Goal: Task Accomplishment & Management: Manage account settings

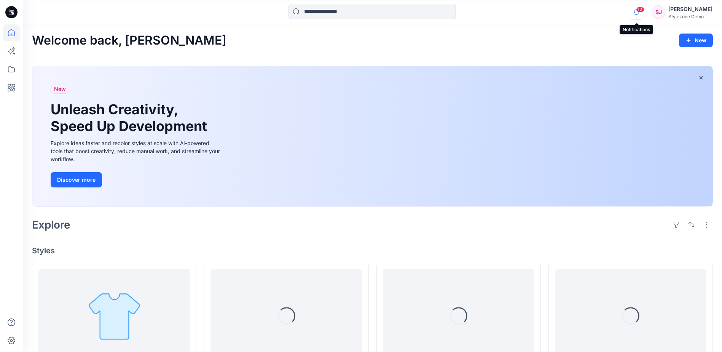
click at [630, 11] on icon "button" at bounding box center [636, 12] width 14 height 15
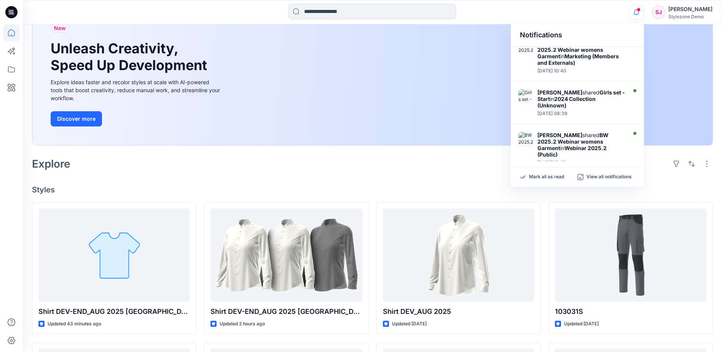
scroll to position [76, 0]
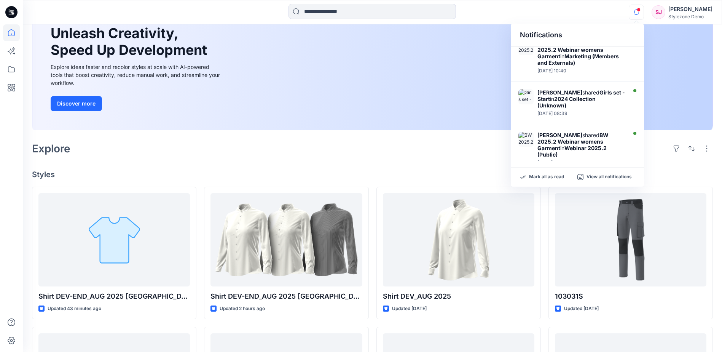
click at [256, 9] on div at bounding box center [371, 12] width 349 height 17
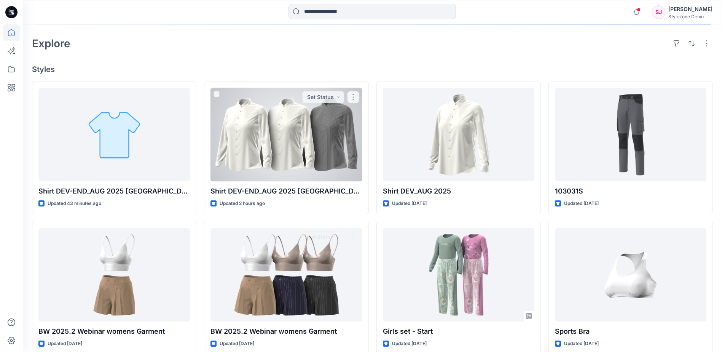
scroll to position [152, 0]
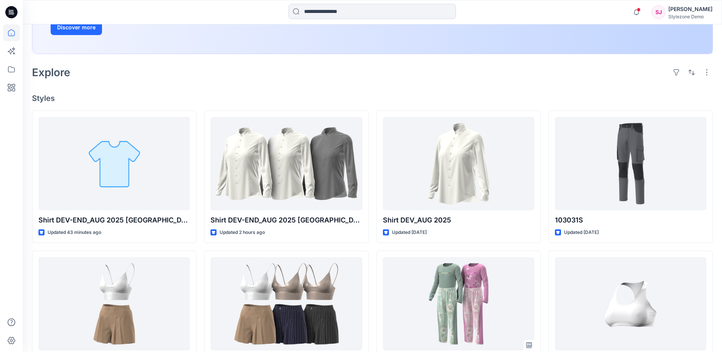
click at [281, 80] on div "Explore" at bounding box center [372, 72] width 681 height 18
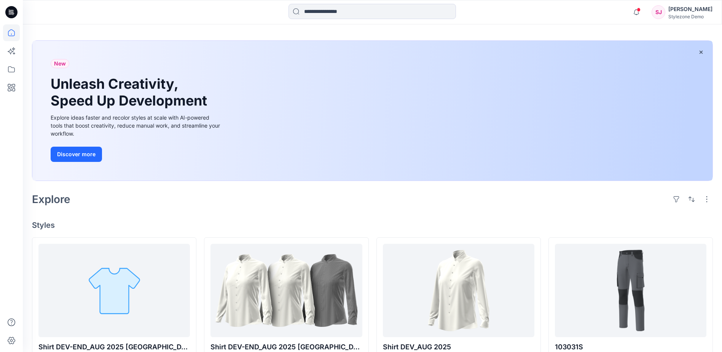
scroll to position [0, 0]
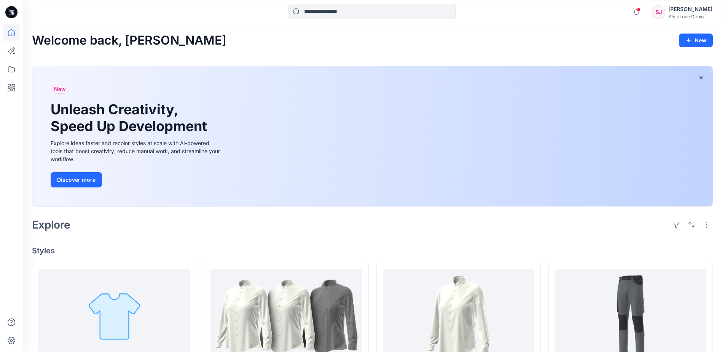
click at [181, 14] on div at bounding box center [110, 12] width 175 height 17
click at [94, 11] on div at bounding box center [110, 12] width 175 height 17
click at [381, 45] on div "Welcome back, [PERSON_NAME]" at bounding box center [372, 40] width 681 height 14
click at [376, 42] on div "Welcome back, [PERSON_NAME]" at bounding box center [372, 40] width 681 height 14
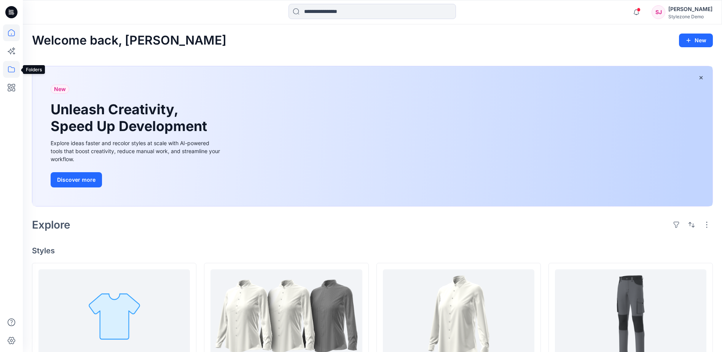
click at [14, 72] on icon at bounding box center [11, 69] width 17 height 17
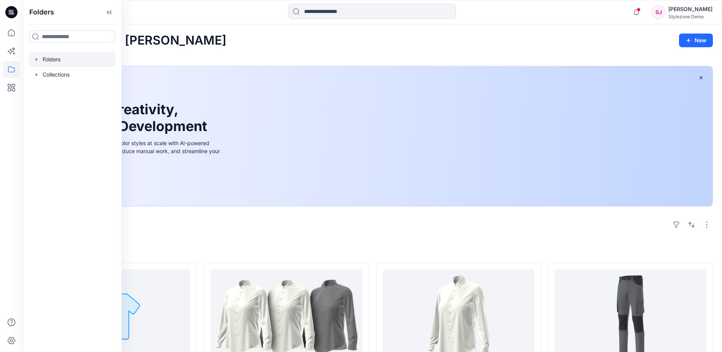
click at [68, 56] on div at bounding box center [72, 59] width 87 height 15
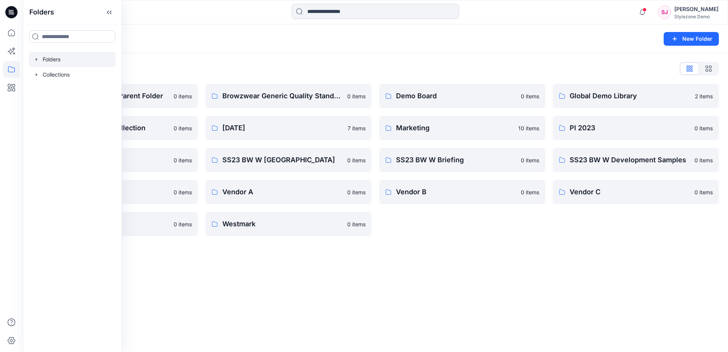
click at [177, 19] on div at bounding box center [111, 12] width 176 height 17
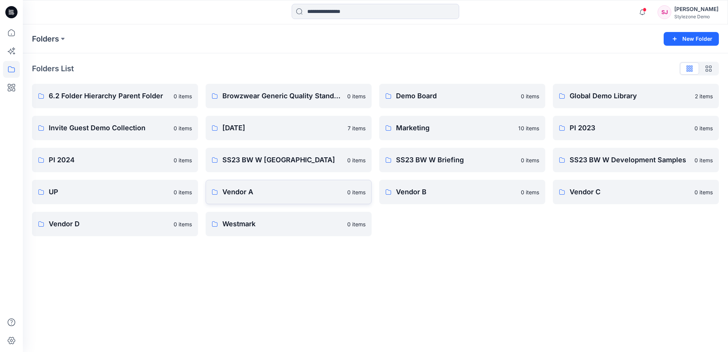
click at [286, 188] on p "Vendor A" at bounding box center [282, 191] width 120 height 11
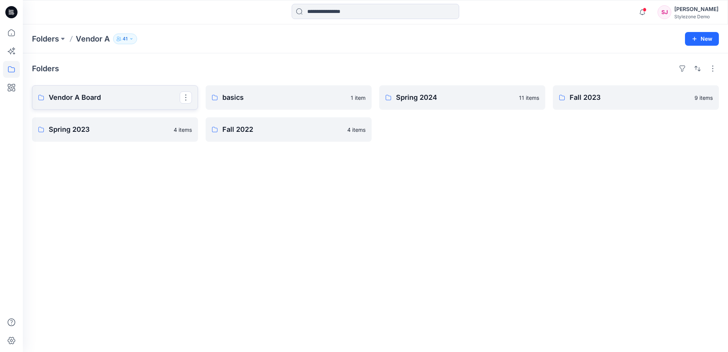
click at [140, 94] on p "Vendor A Board" at bounding box center [114, 97] width 131 height 11
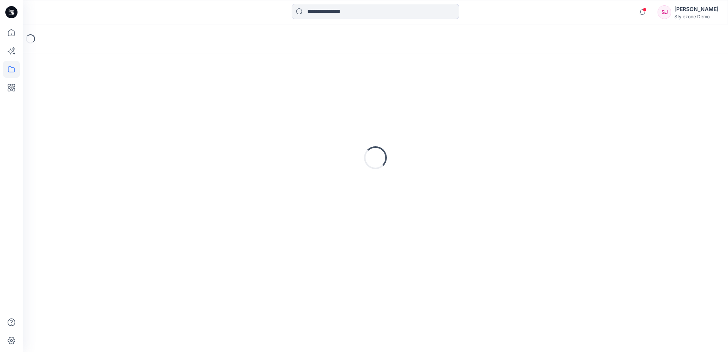
click at [684, 14] on div "Stylezone Demo" at bounding box center [696, 17] width 44 height 6
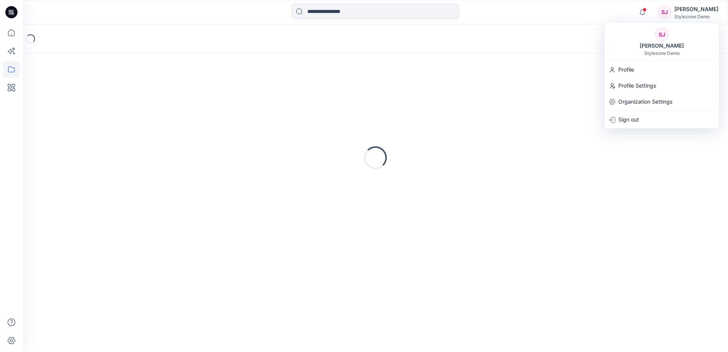
click at [564, 23] on div "Notifications [PERSON_NAME] shared Shirt DEV-END_AUG 2025 Segev in [DATE] Colle…" at bounding box center [375, 12] width 705 height 24
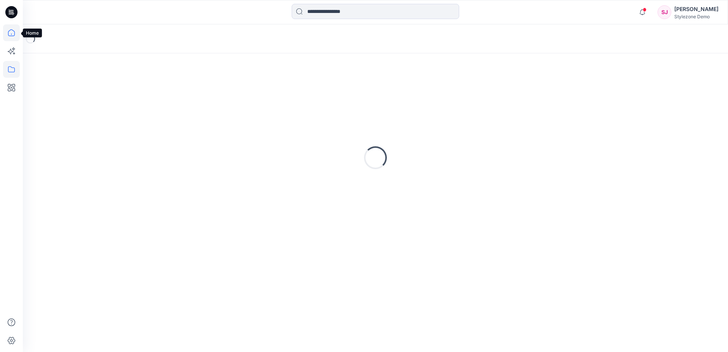
click at [19, 36] on icon at bounding box center [11, 32] width 17 height 17
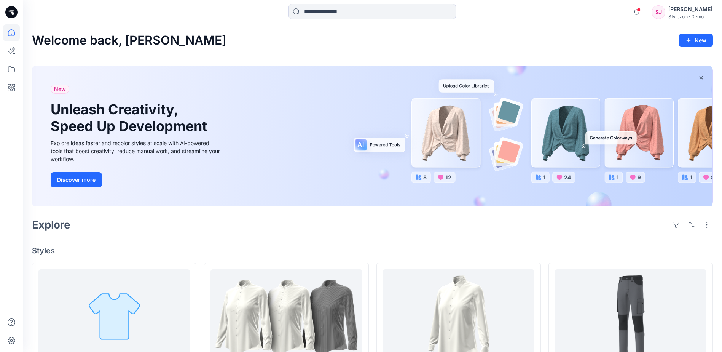
click at [687, 14] on div "Stylezone Demo" at bounding box center [690, 17] width 44 height 6
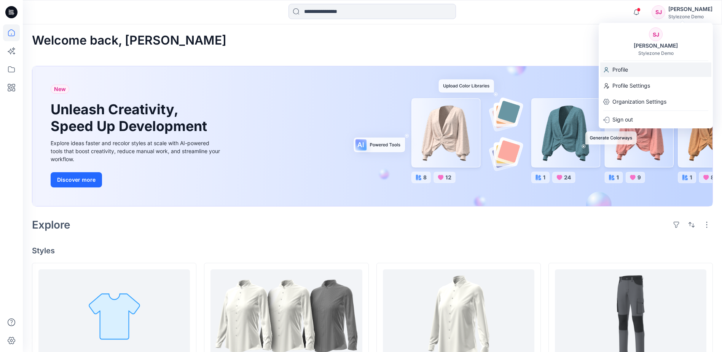
click at [639, 69] on div "Profile" at bounding box center [655, 69] width 111 height 14
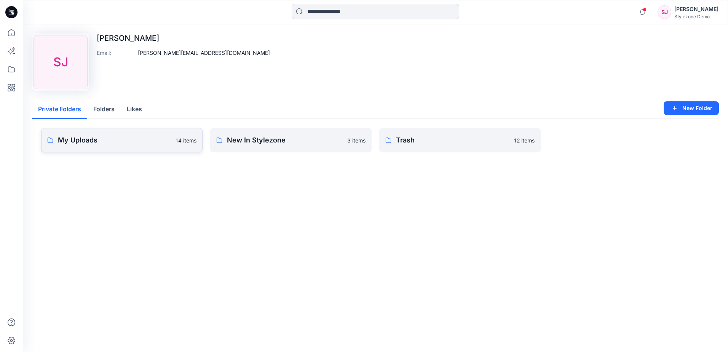
click at [136, 146] on link "My Uploads 14 items" at bounding box center [121, 140] width 161 height 24
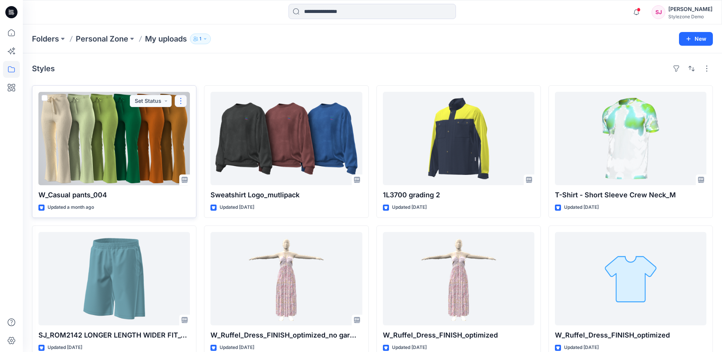
click at [179, 100] on button "button" at bounding box center [181, 101] width 12 height 12
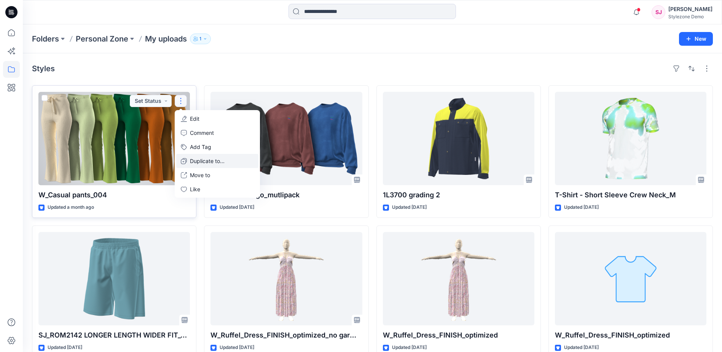
click at [215, 164] on p "Duplicate to..." at bounding box center [207, 161] width 35 height 8
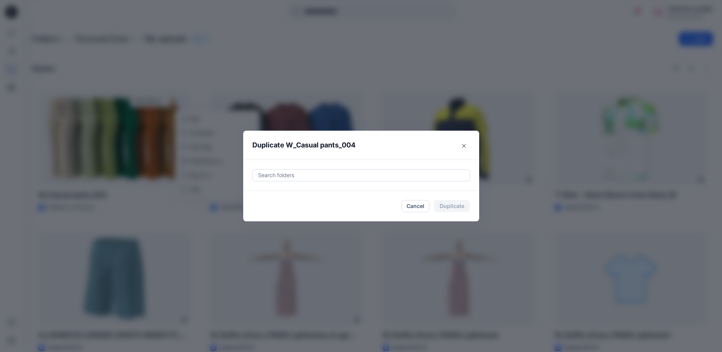
click at [311, 173] on div at bounding box center [361, 174] width 208 height 9
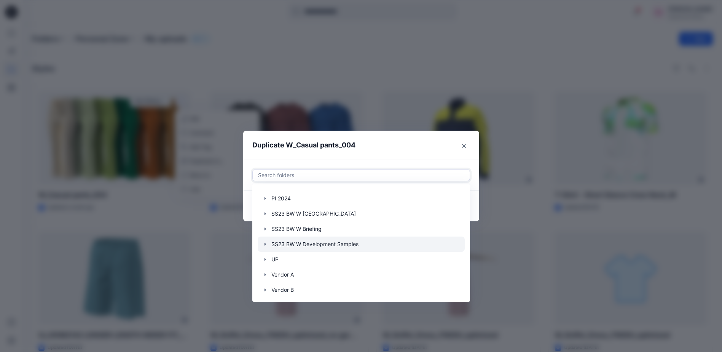
scroll to position [114, 0]
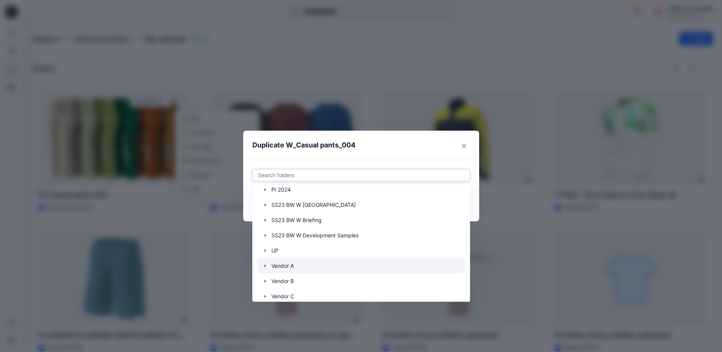
click at [312, 264] on div at bounding box center [361, 265] width 207 height 15
click at [267, 267] on icon "button" at bounding box center [265, 266] width 6 height 6
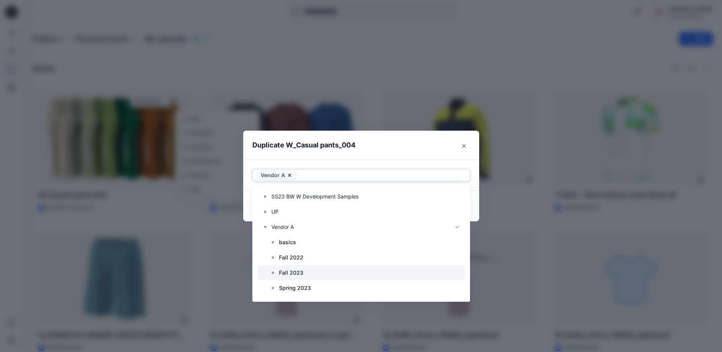
scroll to position [190, 0]
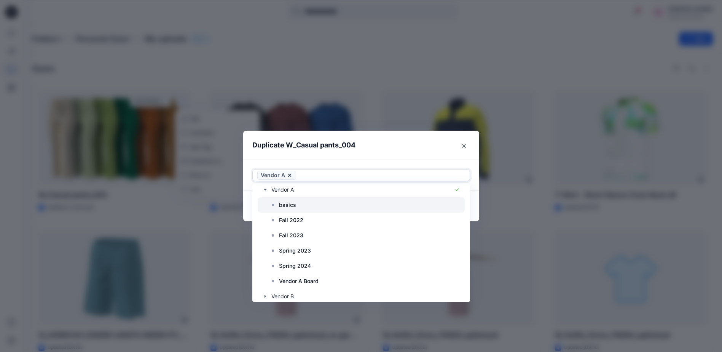
click at [308, 205] on div at bounding box center [361, 204] width 207 height 15
click at [319, 280] on p "Vendor A Board" at bounding box center [299, 280] width 40 height 9
click at [325, 177] on icon at bounding box center [323, 175] width 6 height 6
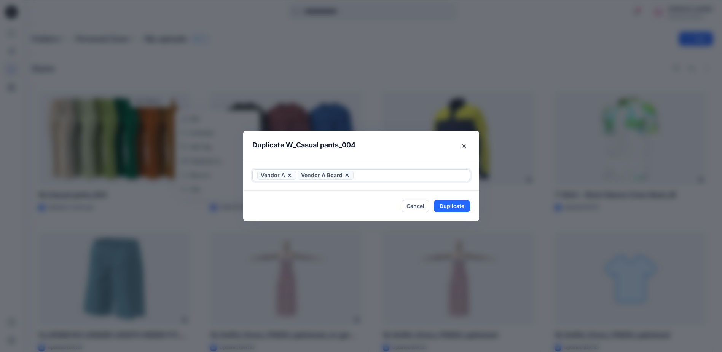
click at [291, 176] on icon at bounding box center [289, 175] width 3 height 3
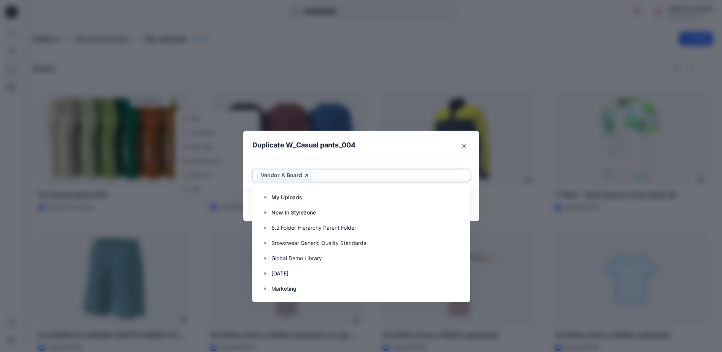
click at [408, 151] on header "Duplicate W_Casual pants_004" at bounding box center [353, 145] width 221 height 29
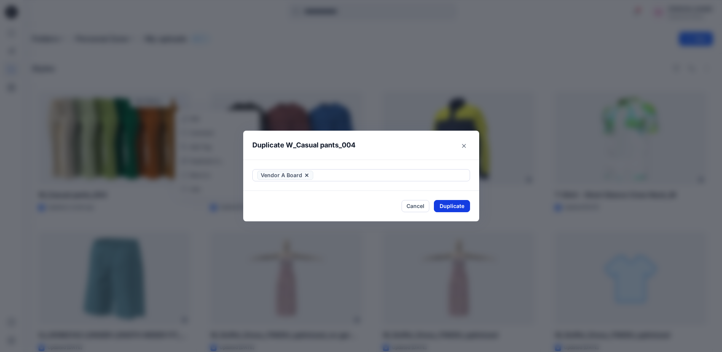
click at [463, 206] on button "Duplicate" at bounding box center [452, 206] width 36 height 12
click at [455, 209] on button "Close" at bounding box center [457, 206] width 25 height 12
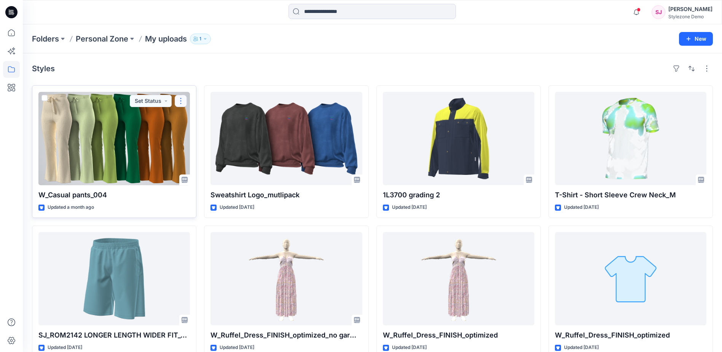
click at [182, 102] on button "button" at bounding box center [181, 101] width 12 height 12
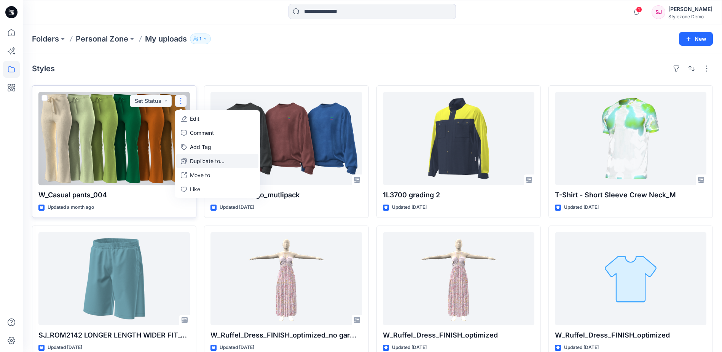
click at [203, 162] on p "Duplicate to..." at bounding box center [207, 161] width 35 height 8
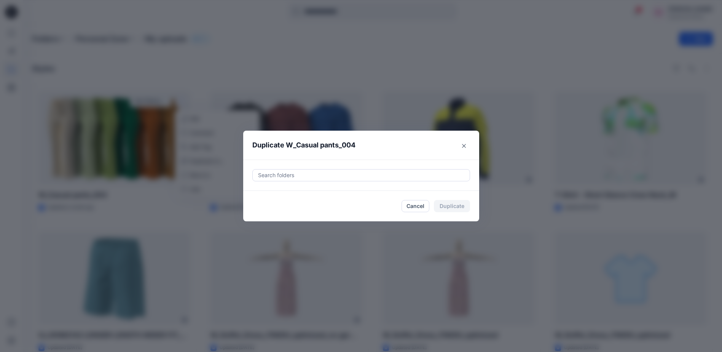
click at [299, 178] on div at bounding box center [361, 174] width 208 height 9
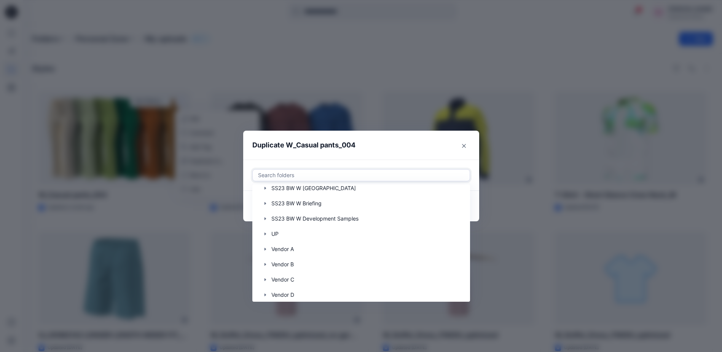
scroll to position [152, 0]
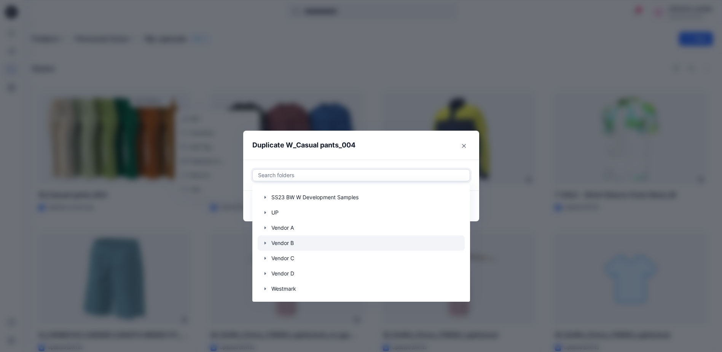
click at [297, 242] on div at bounding box center [361, 242] width 207 height 15
click at [266, 242] on icon "button" at bounding box center [265, 243] width 6 height 6
click at [292, 177] on icon at bounding box center [289, 175] width 6 height 6
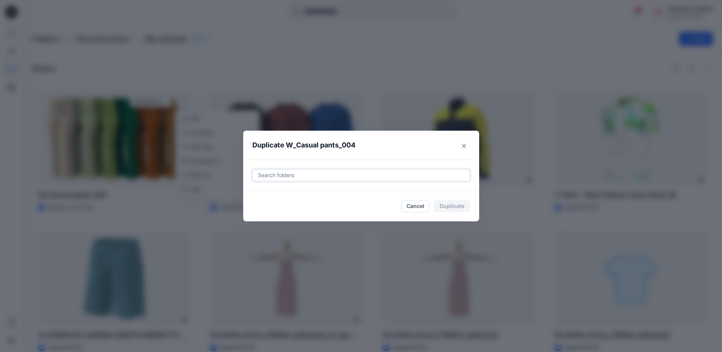
click at [289, 176] on div at bounding box center [361, 174] width 208 height 9
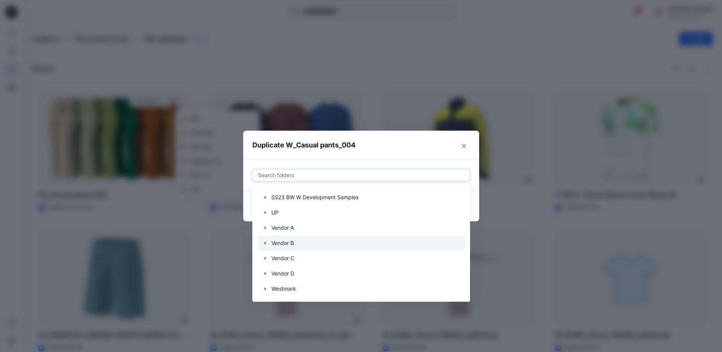
click at [266, 244] on icon "button" at bounding box center [265, 242] width 2 height 3
click at [301, 250] on p "Vendor B Board" at bounding box center [298, 250] width 39 height 9
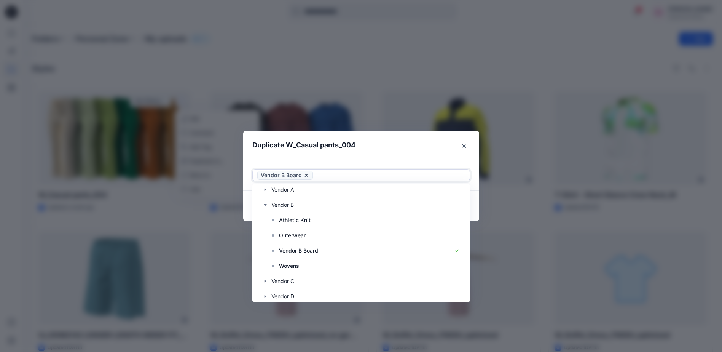
click at [412, 161] on div "option Vendor B, deselected. Use Up and Down to choose options, press Enter to …" at bounding box center [361, 174] width 236 height 31
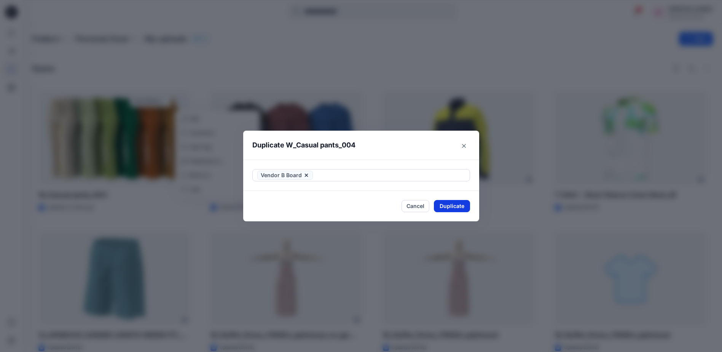
click at [456, 208] on button "Duplicate" at bounding box center [452, 206] width 36 height 12
click at [470, 147] on button "Close" at bounding box center [464, 146] width 12 height 12
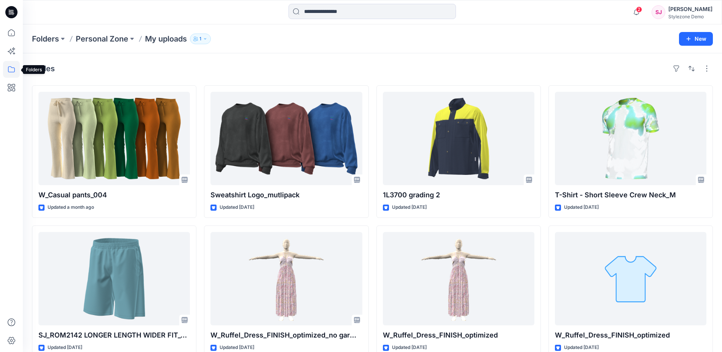
click at [11, 68] on icon at bounding box center [11, 69] width 17 height 17
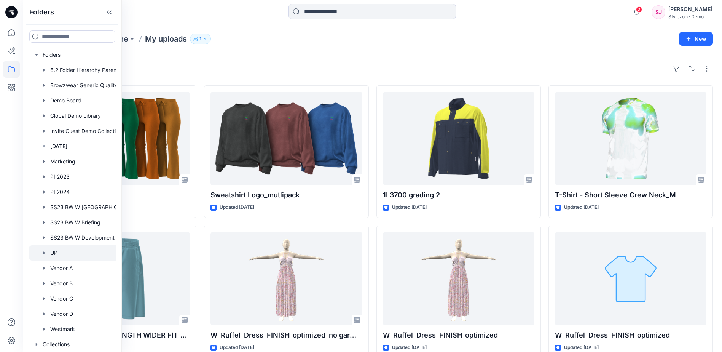
scroll to position [6, 0]
click at [47, 265] on icon "button" at bounding box center [44, 268] width 6 height 6
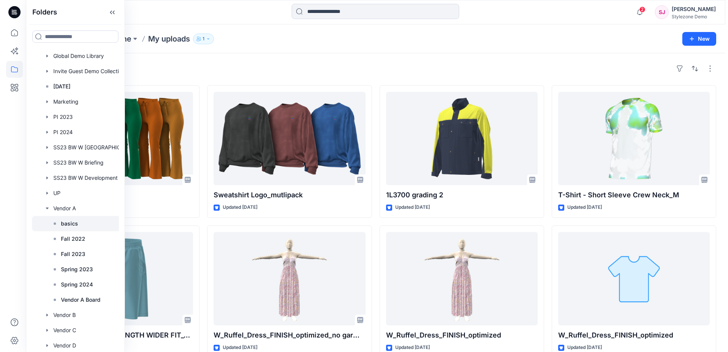
scroll to position [82, 0]
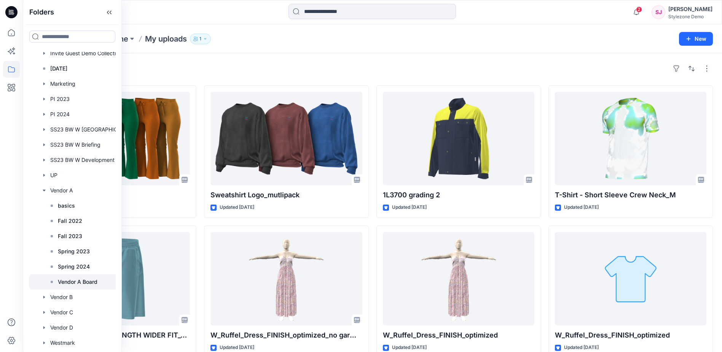
click at [78, 280] on p "Vendor A Board" at bounding box center [78, 281] width 40 height 9
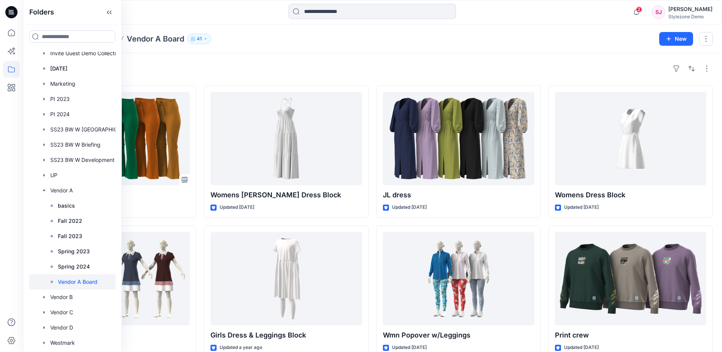
click at [198, 70] on div "Styles" at bounding box center [372, 68] width 681 height 12
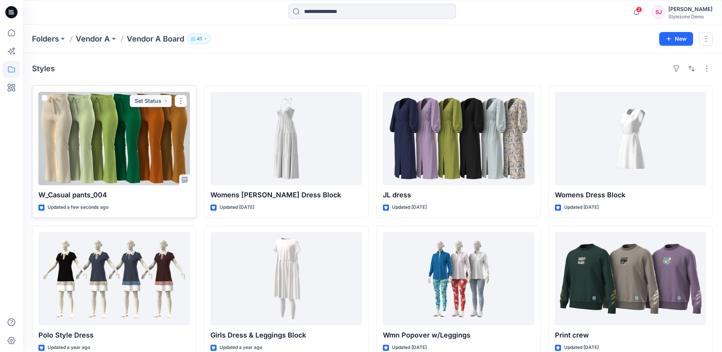
click at [167, 114] on div at bounding box center [113, 138] width 151 height 93
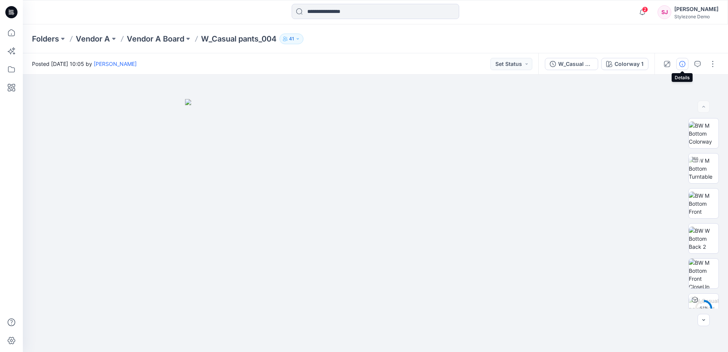
click at [682, 64] on icon "button" at bounding box center [682, 64] width 6 height 6
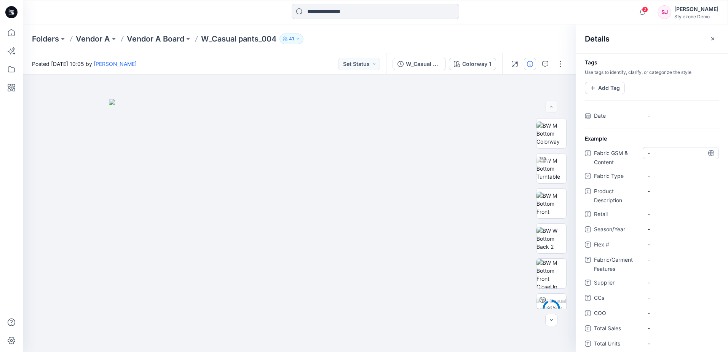
click at [647, 153] on Content "-" at bounding box center [680, 153] width 66 height 8
drag, startPoint x: 686, startPoint y: 151, endPoint x: 695, endPoint y: 156, distance: 10.6
click at [686, 150] on textarea "**********" at bounding box center [678, 153] width 72 height 12
click at [645, 153] on textarea "**********" at bounding box center [678, 153] width 72 height 12
type textarea "**********"
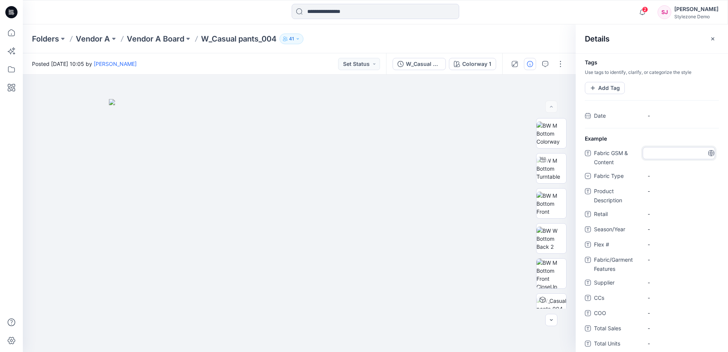
type textarea "**********"
click at [696, 182] on div "-" at bounding box center [680, 176] width 76 height 12
click at [708, 151] on icon at bounding box center [711, 153] width 6 height 6
click at [708, 153] on icon at bounding box center [711, 153] width 6 height 6
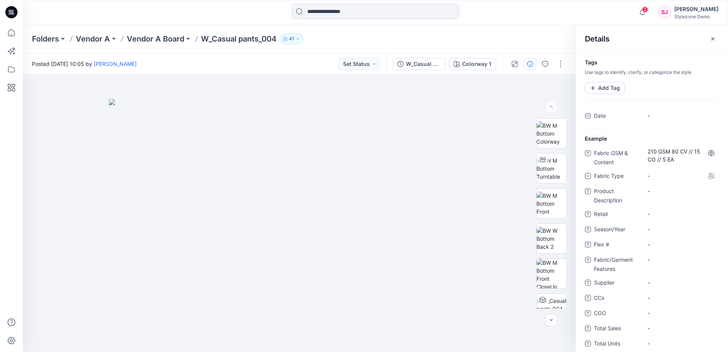
click at [710, 152] on icon at bounding box center [711, 153] width 2 height 6
click at [708, 154] on icon at bounding box center [711, 153] width 6 height 6
click at [701, 154] on Content "210 GSM 80 CV // 15 CO // 5 EA" at bounding box center [680, 155] width 66 height 16
click at [710, 154] on textarea "**********" at bounding box center [678, 155] width 72 height 16
click at [708, 154] on icon at bounding box center [711, 153] width 6 height 6
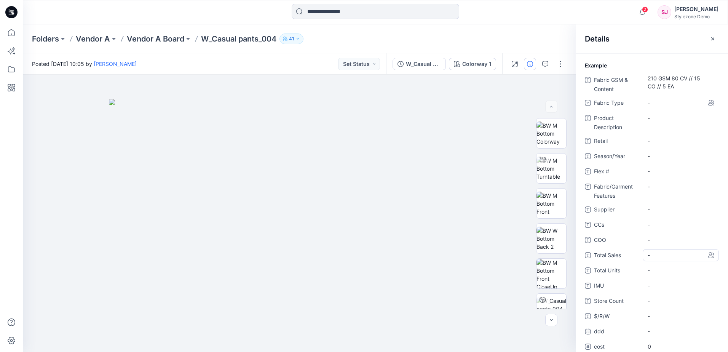
scroll to position [76, 0]
click at [661, 207] on span "-" at bounding box center [680, 206] width 66 height 8
type textarea "********"
click at [659, 155] on span "-" at bounding box center [680, 153] width 66 height 8
type textarea "*****"
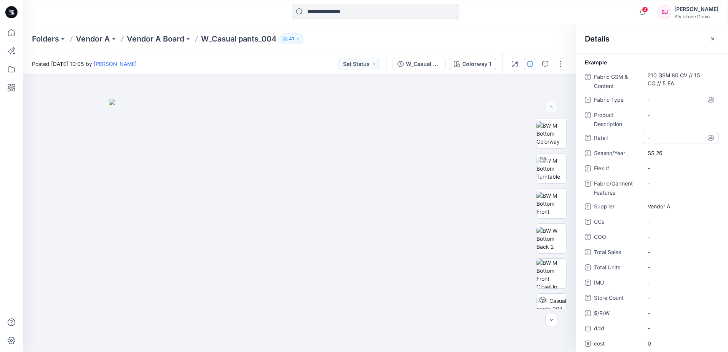
click at [666, 137] on span "-" at bounding box center [680, 138] width 66 height 8
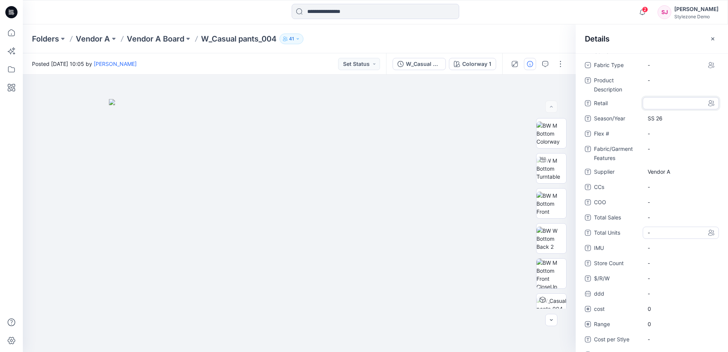
scroll to position [114, 0]
click at [670, 232] on Units "-" at bounding box center [680, 229] width 66 height 8
type textarea "****"
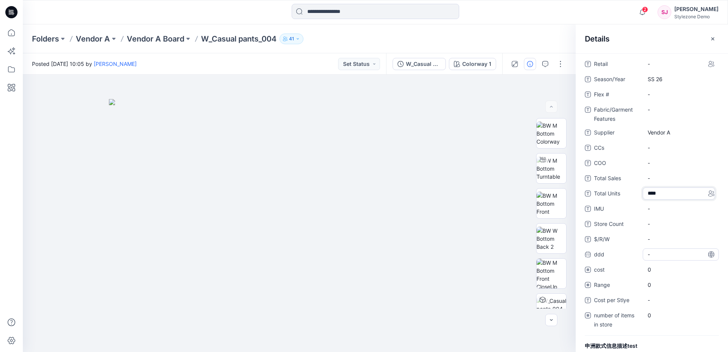
scroll to position [152, 0]
click at [664, 268] on span "0" at bounding box center [680, 267] width 66 height 8
click at [682, 267] on span "0" at bounding box center [680, 267] width 66 height 8
click at [709, 268] on icon at bounding box center [711, 267] width 6 height 6
click at [675, 269] on span "0" at bounding box center [680, 267] width 66 height 8
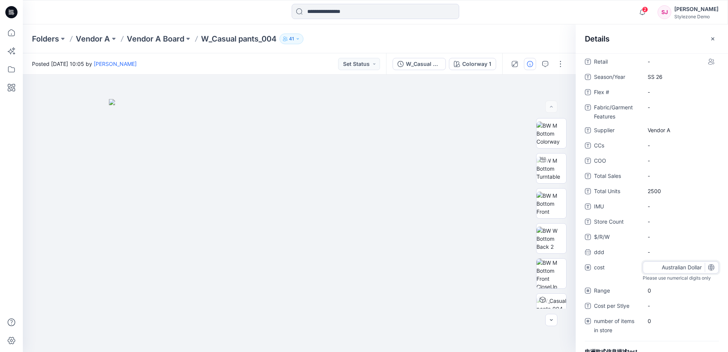
type input "*"
type input "****"
click at [658, 288] on span "0" at bounding box center [680, 287] width 66 height 8
click at [625, 291] on span "Range" at bounding box center [617, 287] width 46 height 11
click at [659, 301] on Stlye "-" at bounding box center [680, 302] width 66 height 8
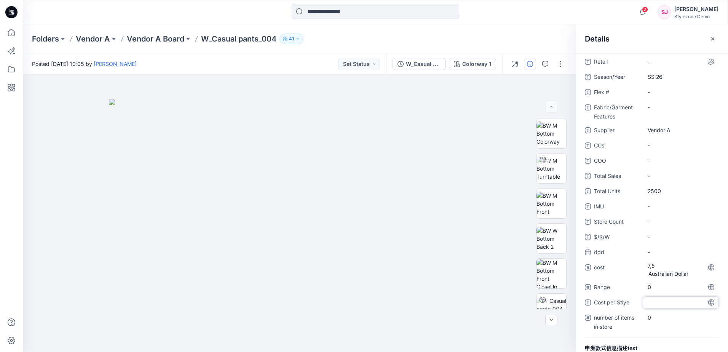
click at [659, 300] on textarea at bounding box center [680, 302] width 76 height 12
click at [635, 291] on span "Range" at bounding box center [617, 287] width 46 height 11
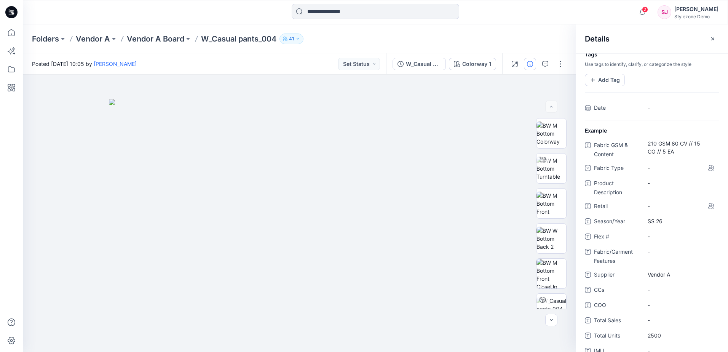
scroll to position [0, 0]
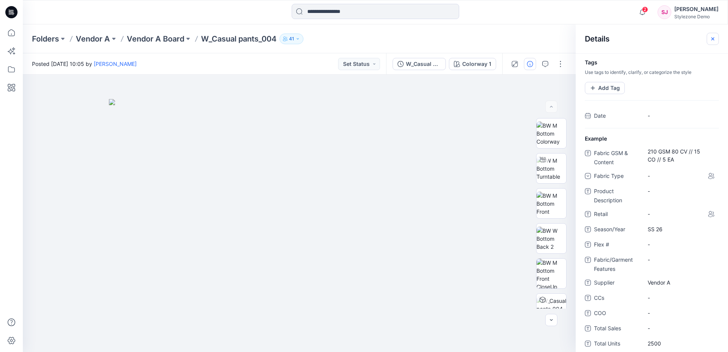
click at [715, 40] on button "button" at bounding box center [712, 39] width 12 height 12
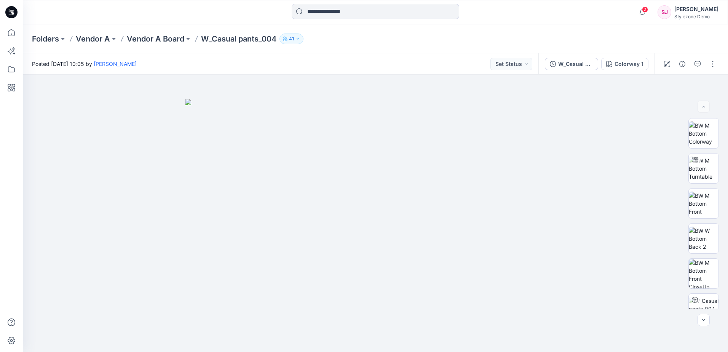
click at [565, 39] on div "Folders Vendor A Vendor A Board W_Casual pants_004 41" at bounding box center [345, 38] width 627 height 11
click at [529, 62] on button "Set Status" at bounding box center [511, 64] width 42 height 12
click at [499, 113] on p "Prototype" at bounding box center [492, 116] width 25 height 10
click at [423, 47] on div "Folders Vendor A Vendor A Board W_Casual pants_004 41" at bounding box center [375, 38] width 705 height 29
click at [115, 38] on button at bounding box center [114, 38] width 8 height 11
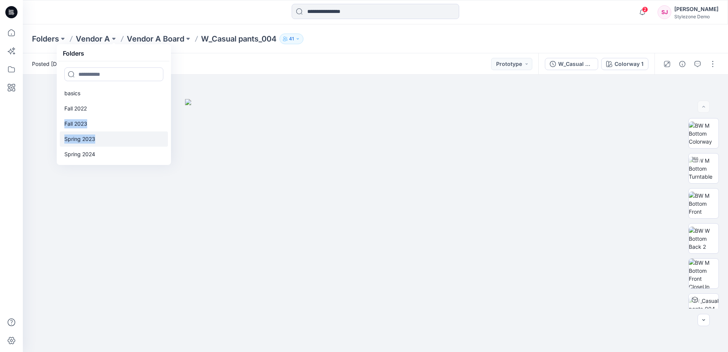
drag, startPoint x: 168, startPoint y: 115, endPoint x: 162, endPoint y: 140, distance: 26.1
click at [162, 140] on div "basics Fall 2022 Fall 2023 Spring 2023 Spring 2024 Vendor A Board" at bounding box center [113, 112] width 111 height 102
click at [64, 39] on button at bounding box center [63, 38] width 8 height 11
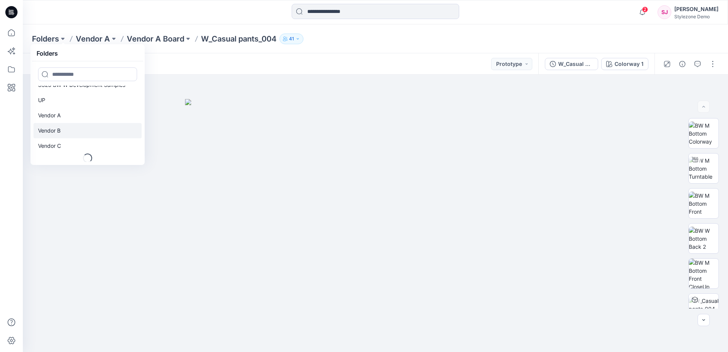
scroll to position [178, 0]
click at [68, 127] on link "Vendor B" at bounding box center [87, 128] width 108 height 15
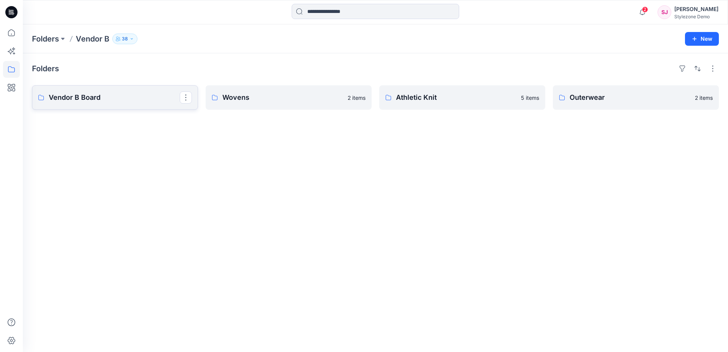
click at [131, 98] on p "Vendor B Board" at bounding box center [114, 97] width 131 height 11
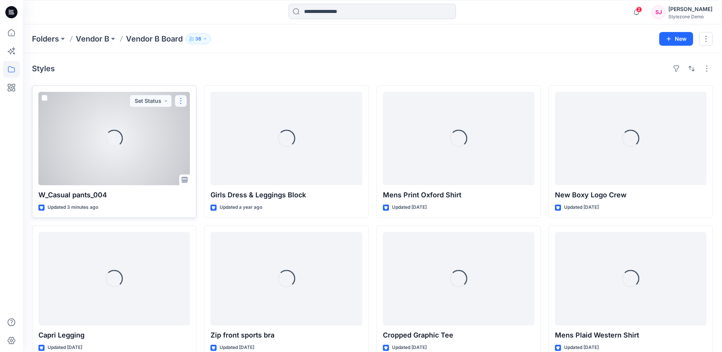
click at [183, 102] on button "button" at bounding box center [181, 101] width 12 height 12
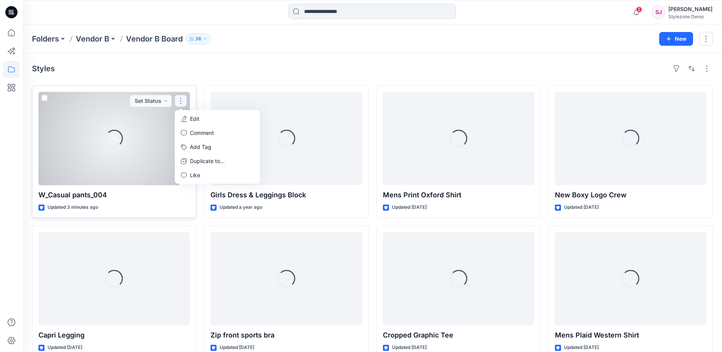
click at [140, 140] on div "Loading..." at bounding box center [113, 138] width 151 height 93
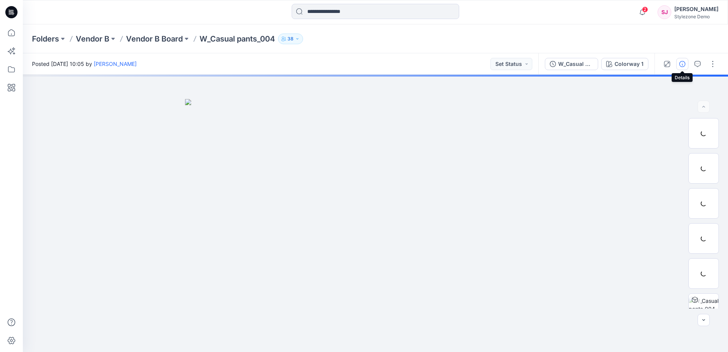
click at [681, 67] on icon "button" at bounding box center [682, 64] width 6 height 6
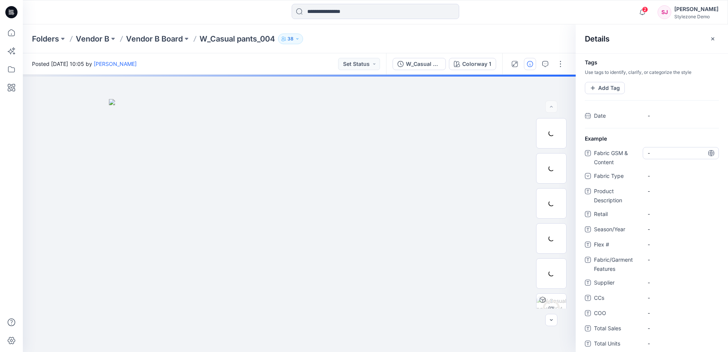
click at [648, 153] on Content "-" at bounding box center [680, 153] width 66 height 8
type textarea "**********"
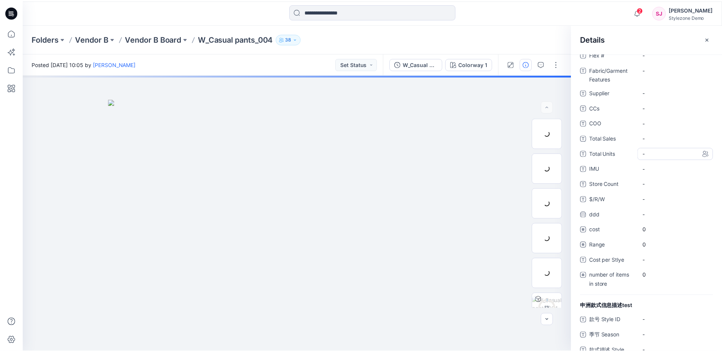
scroll to position [190, 0]
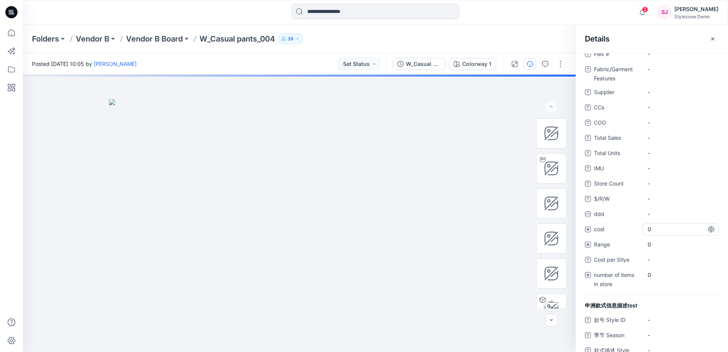
click at [658, 230] on span "0" at bounding box center [680, 229] width 66 height 8
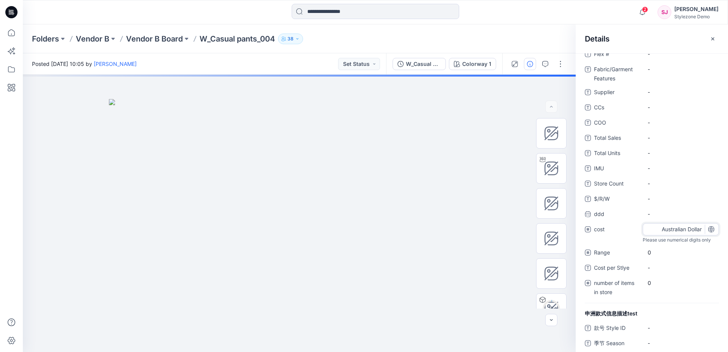
type input "*"
click at [537, 33] on div "Folders Vendor B Vendor B Board W_Casual pants_004 38" at bounding box center [375, 38] width 705 height 29
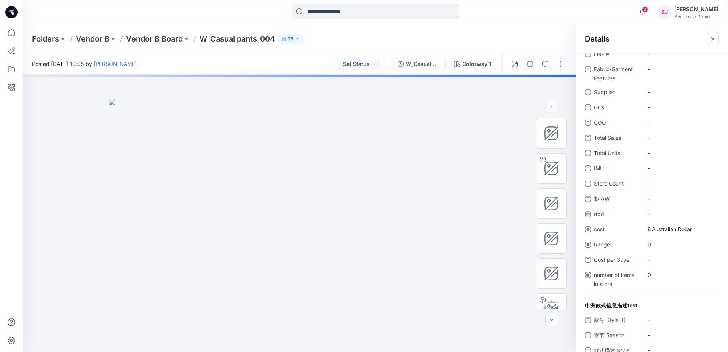
click at [712, 38] on icon "button" at bounding box center [712, 39] width 6 height 6
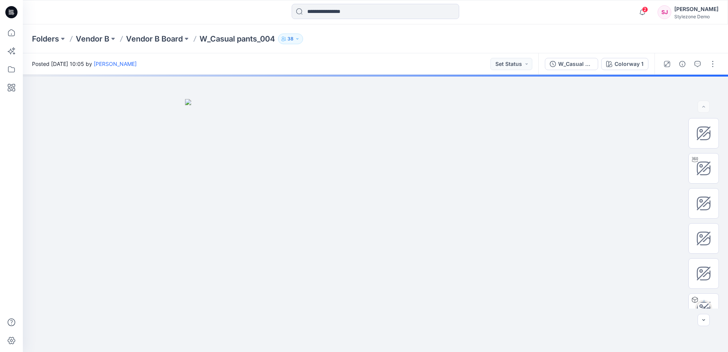
click at [477, 38] on div "Folders Vendor B Vendor B Board W_Casual pants_004 38" at bounding box center [345, 38] width 627 height 11
click at [15, 72] on icon at bounding box center [11, 69] width 17 height 17
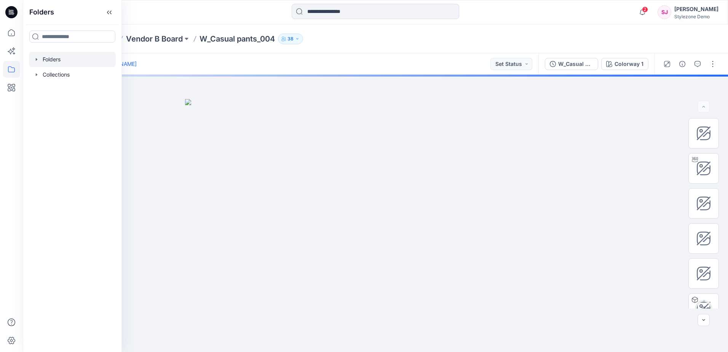
click at [55, 60] on div at bounding box center [72, 59] width 87 height 15
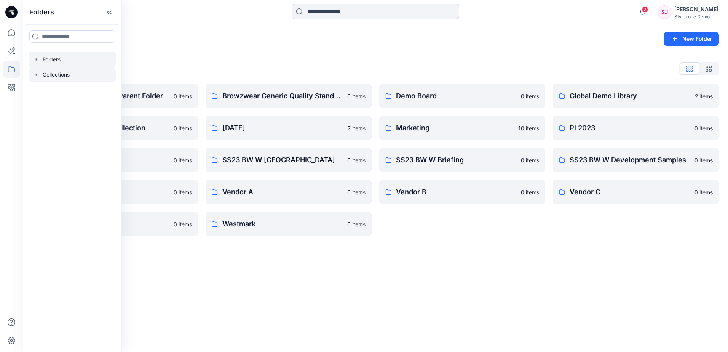
click at [38, 72] on icon "button" at bounding box center [36, 75] width 6 height 6
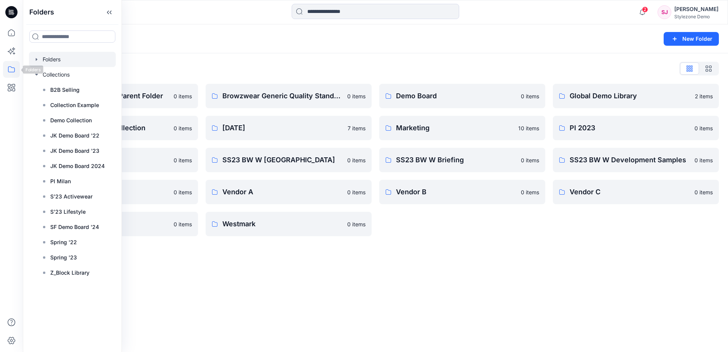
click at [139, 39] on div "Folders" at bounding box center [345, 38] width 627 height 11
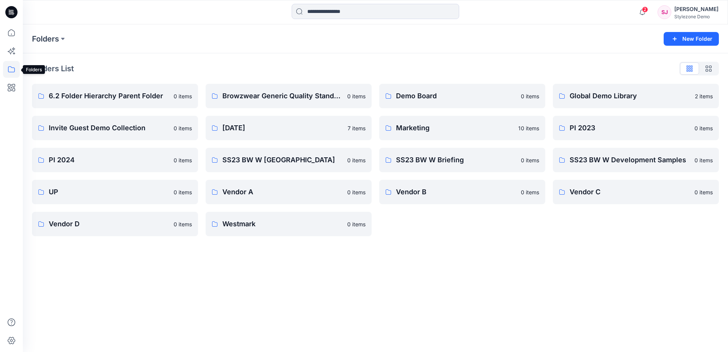
click at [12, 70] on icon at bounding box center [11, 69] width 17 height 17
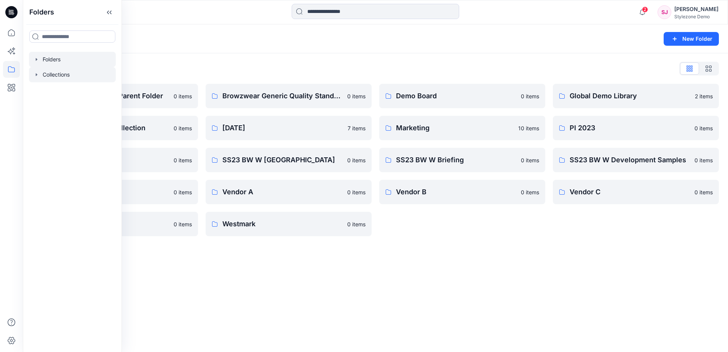
click at [54, 75] on div at bounding box center [72, 74] width 87 height 15
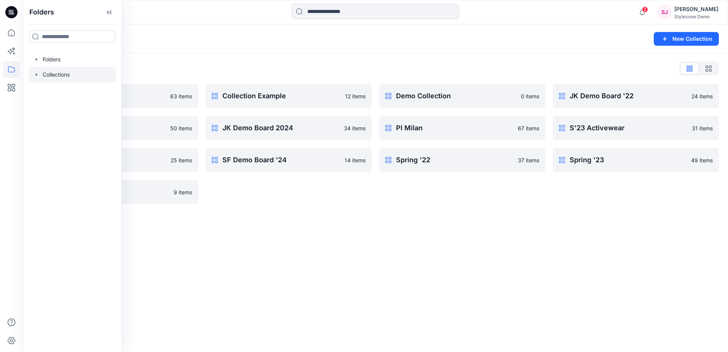
click at [177, 46] on div "Collections New Collection" at bounding box center [375, 38] width 705 height 29
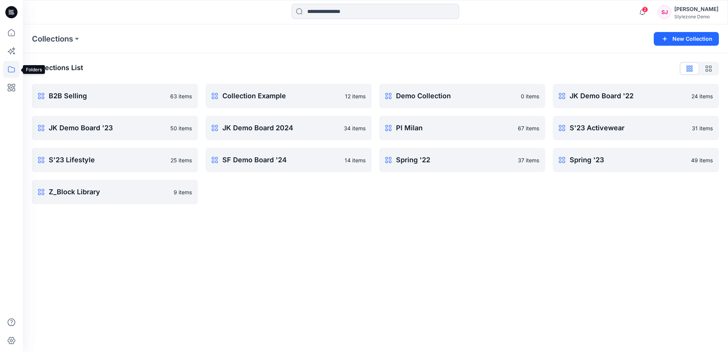
click at [10, 74] on icon at bounding box center [11, 69] width 17 height 17
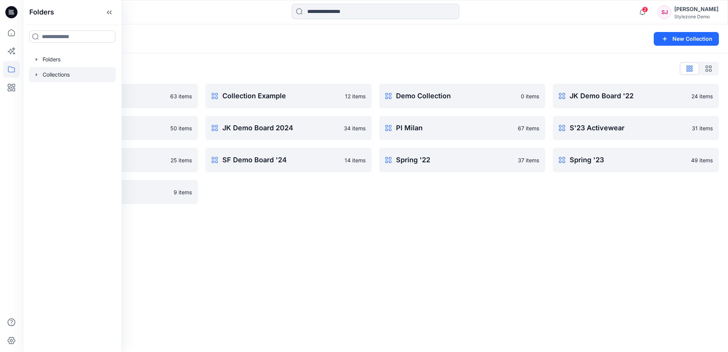
click at [38, 76] on icon "button" at bounding box center [36, 75] width 6 height 6
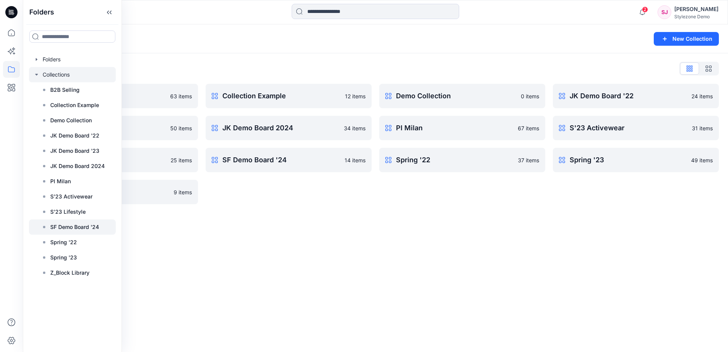
click at [72, 231] on p "SF Demo Board '24" at bounding box center [74, 226] width 49 height 9
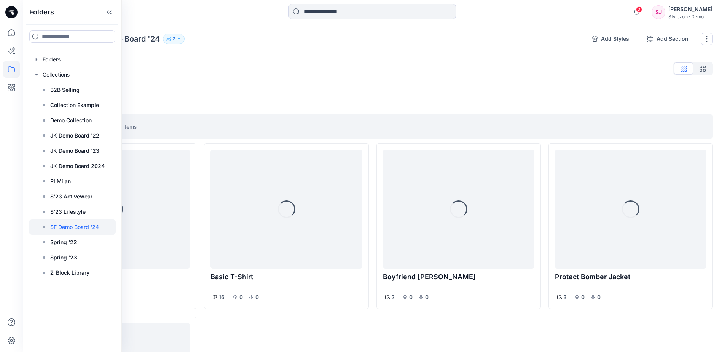
click at [290, 68] on div "Styles" at bounding box center [372, 68] width 681 height 12
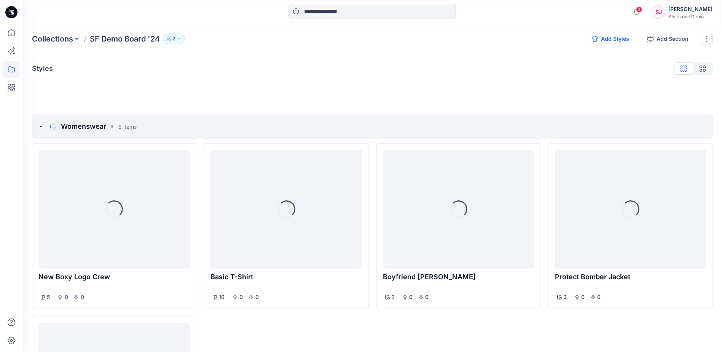
click at [612, 38] on button "Add Styles" at bounding box center [610, 39] width 49 height 12
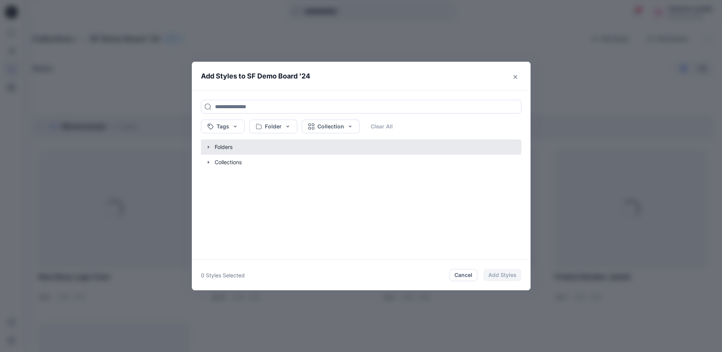
click at [230, 148] on button "button" at bounding box center [357, 146] width 328 height 15
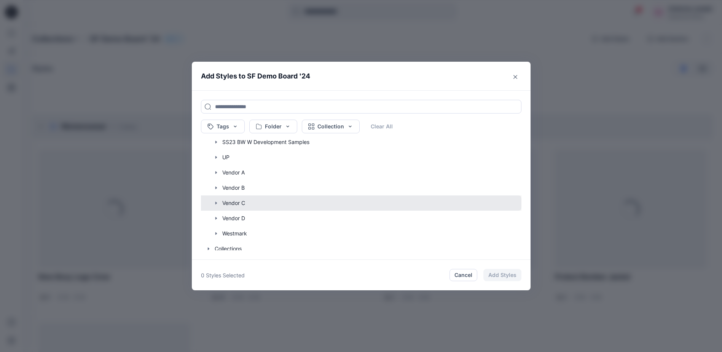
scroll to position [209, 0]
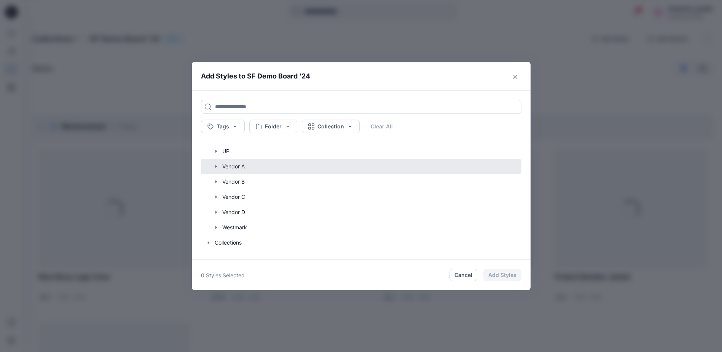
click at [245, 166] on button "button" at bounding box center [357, 166] width 328 height 15
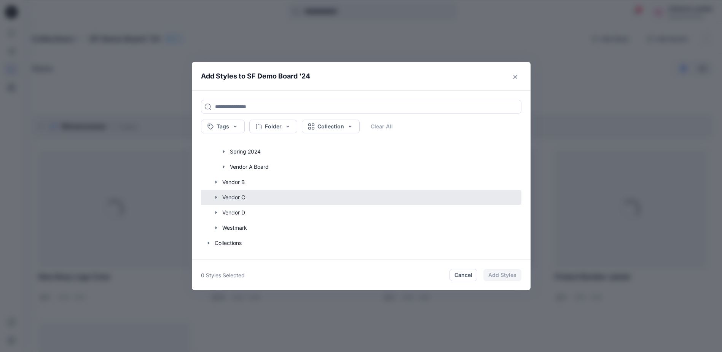
scroll to position [300, 0]
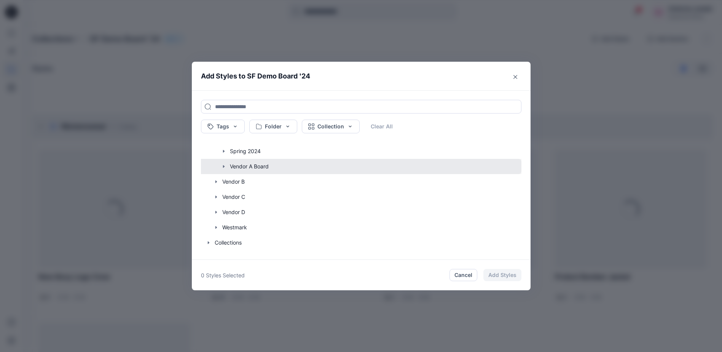
click at [250, 169] on button "button" at bounding box center [357, 166] width 328 height 15
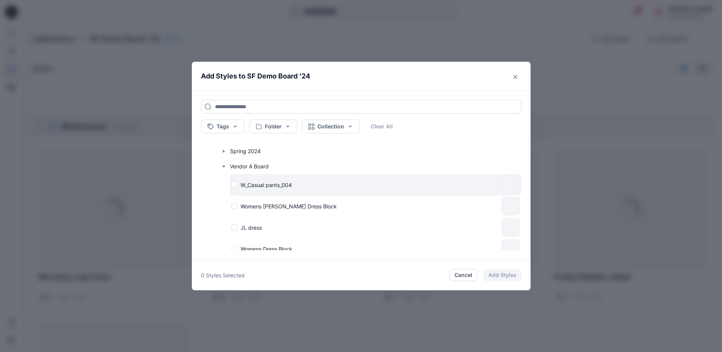
click at [237, 184] on div "W_Casual pants_004" at bounding box center [364, 185] width 267 height 8
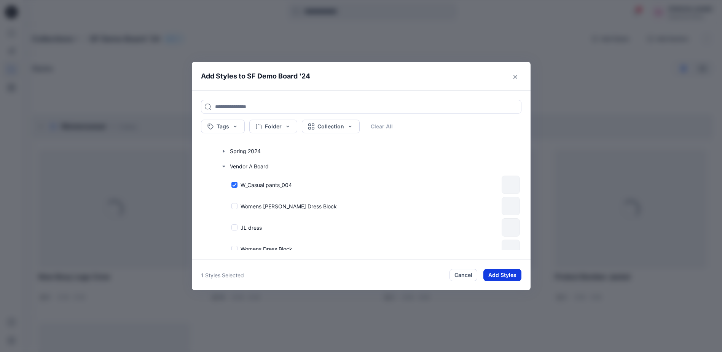
click at [494, 275] on button "Add Styles" at bounding box center [502, 275] width 38 height 12
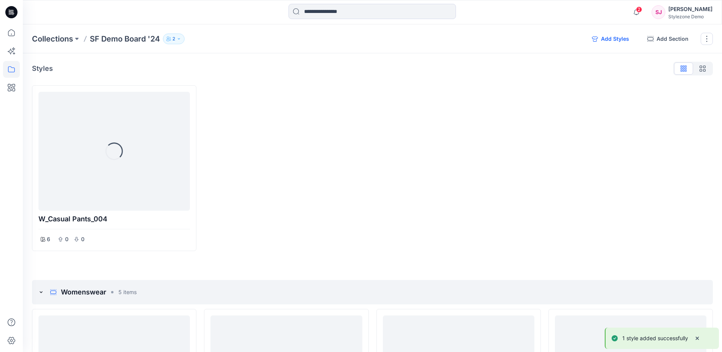
click at [616, 36] on button "Add Styles" at bounding box center [610, 39] width 49 height 12
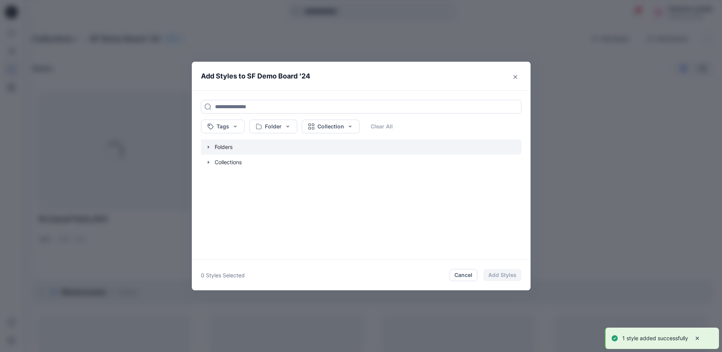
click at [209, 147] on icon "button" at bounding box center [208, 146] width 2 height 3
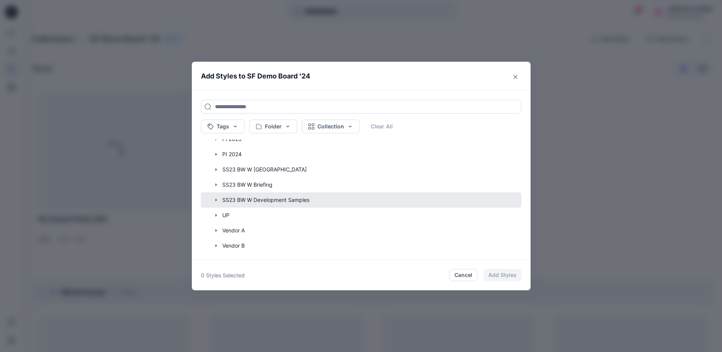
scroll to position [209, 0]
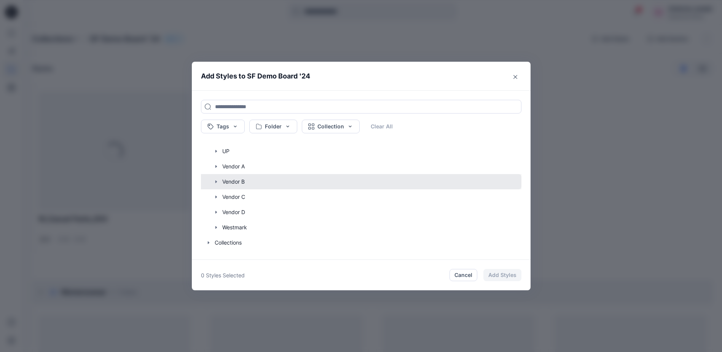
click at [246, 182] on button "button" at bounding box center [357, 181] width 328 height 15
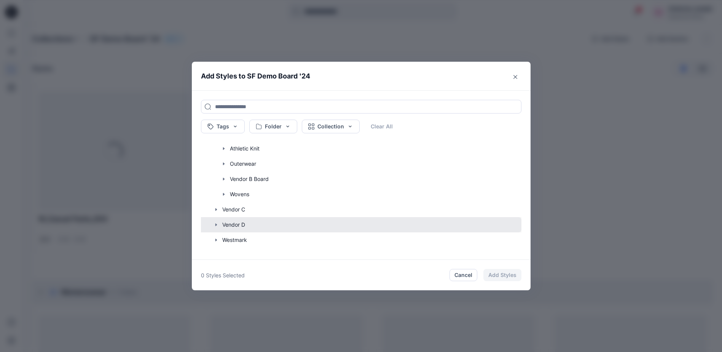
scroll to position [270, 0]
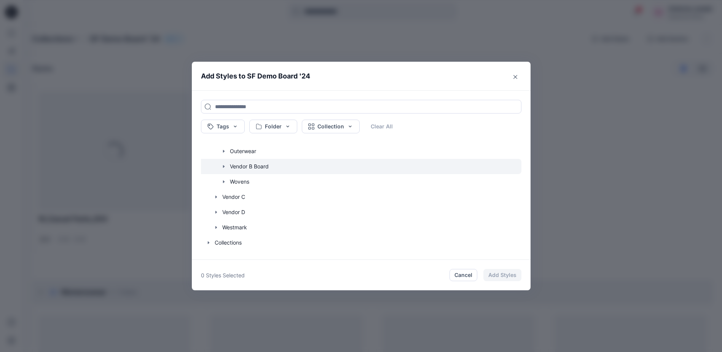
click at [227, 166] on icon "button" at bounding box center [224, 166] width 6 height 6
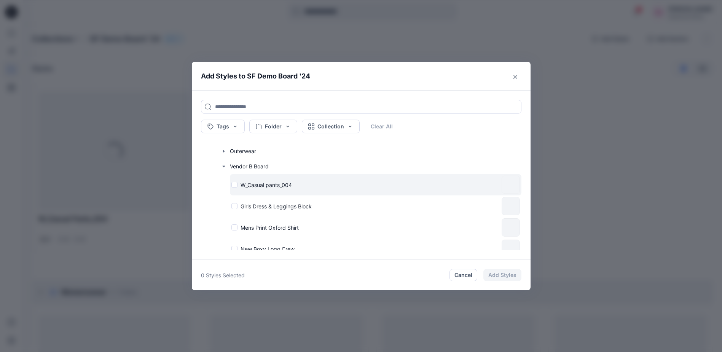
click at [239, 186] on div "W_Casual pants_004" at bounding box center [364, 185] width 267 height 8
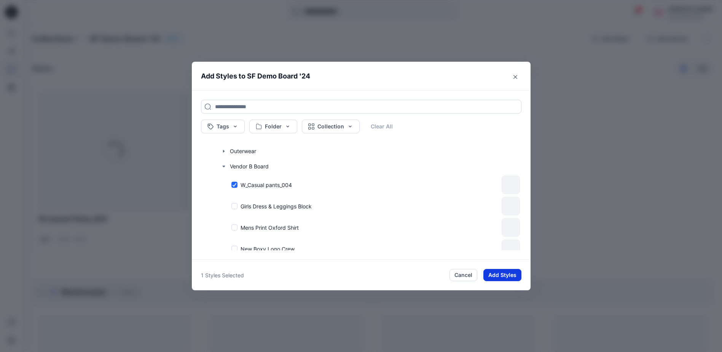
click at [511, 276] on button "Add Styles" at bounding box center [502, 275] width 38 height 12
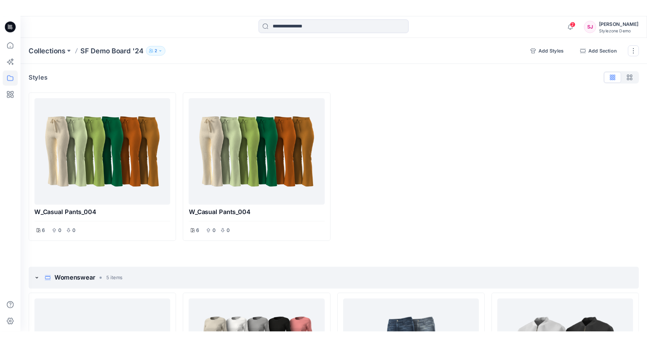
scroll to position [152, 0]
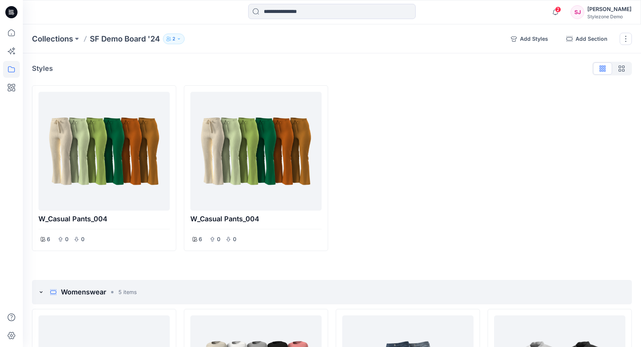
click at [437, 115] on div at bounding box center [408, 168] width 144 height 166
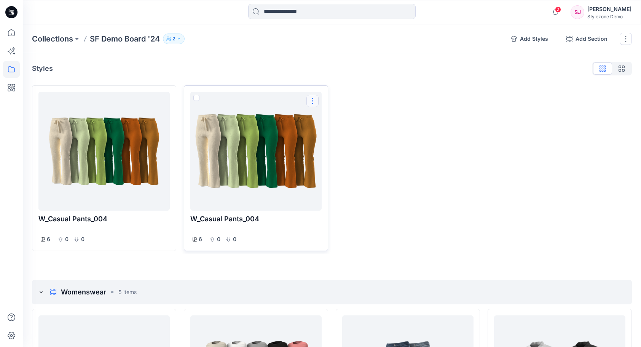
click at [317, 100] on button "Options" at bounding box center [312, 101] width 12 height 12
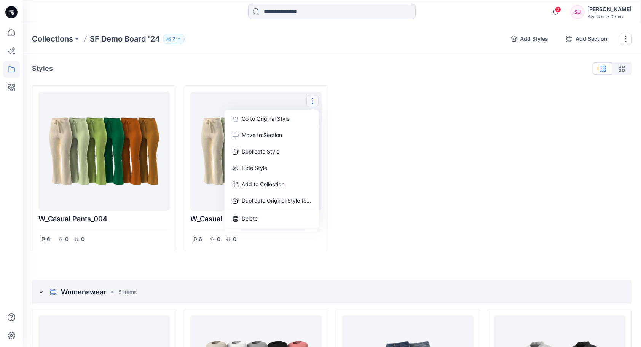
click at [379, 110] on div at bounding box center [408, 168] width 144 height 166
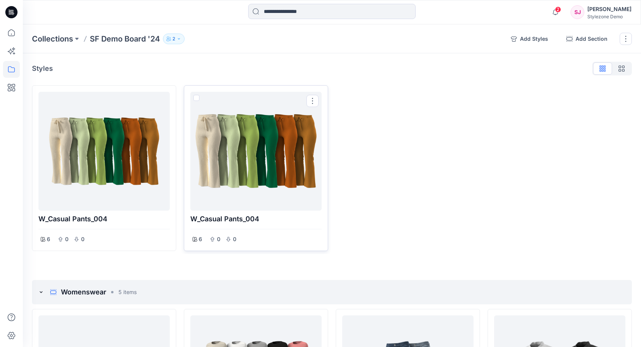
click at [283, 133] on div at bounding box center [255, 151] width 125 height 113
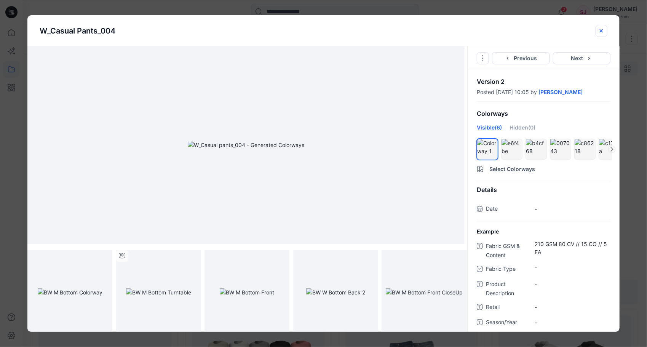
click at [601, 31] on icon "close-btn" at bounding box center [600, 30] width 3 height 3
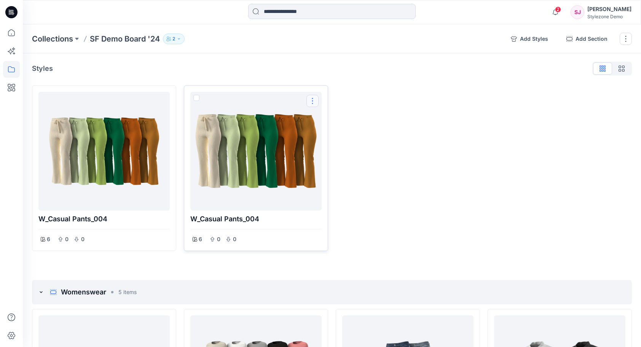
click at [310, 102] on button "Options" at bounding box center [312, 101] width 12 height 12
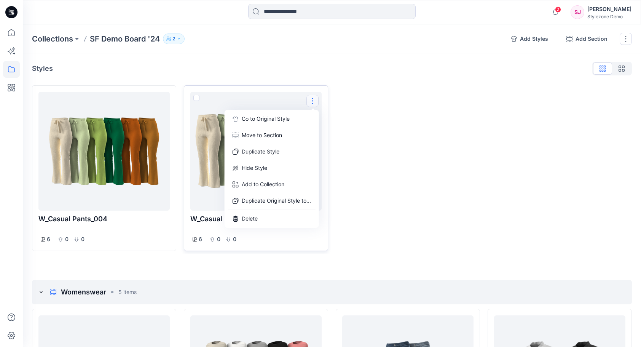
click at [262, 98] on div at bounding box center [255, 151] width 125 height 113
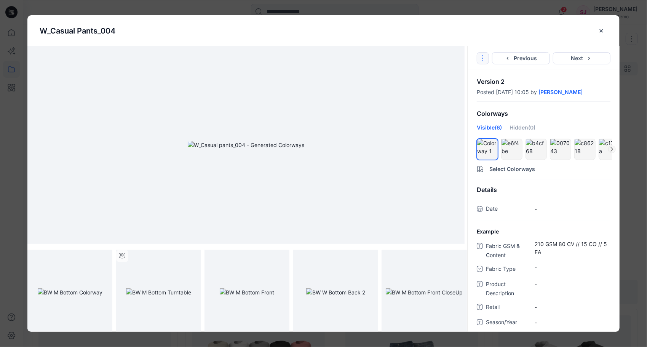
click at [486, 60] on button "Options" at bounding box center [482, 58] width 12 height 12
click at [490, 32] on div "W_Casual pants_004" at bounding box center [318, 30] width 556 height 11
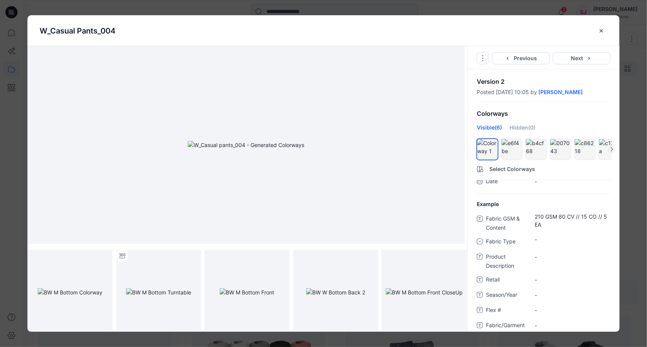
scroll to position [0, 0]
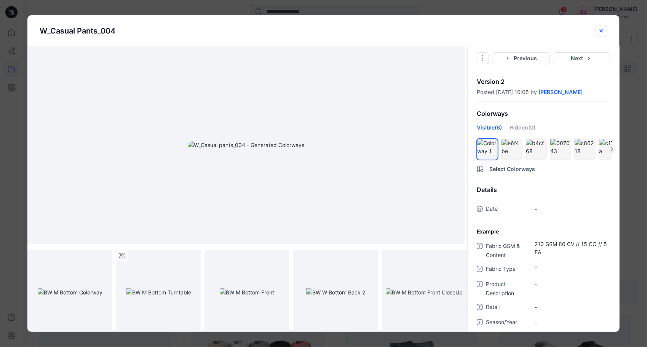
click at [598, 32] on icon "close-btn" at bounding box center [601, 31] width 6 height 6
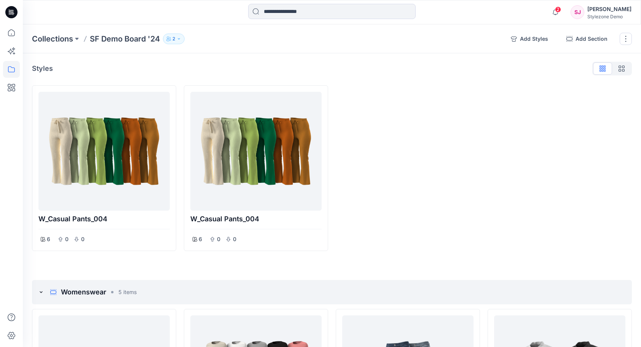
click at [494, 25] on div "Collections SF Demo Board '24 2 Add Styles Add Section Rename Collection Clone …" at bounding box center [332, 38] width 618 height 29
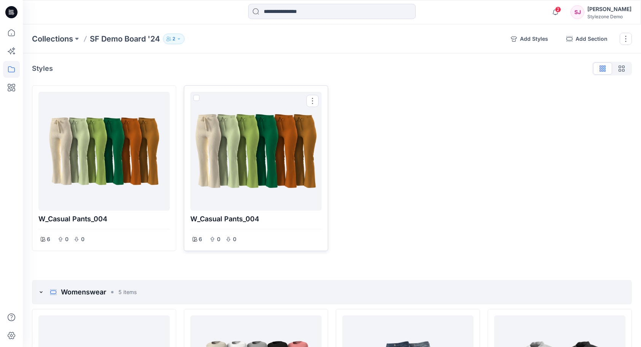
click at [302, 134] on div at bounding box center [255, 151] width 125 height 113
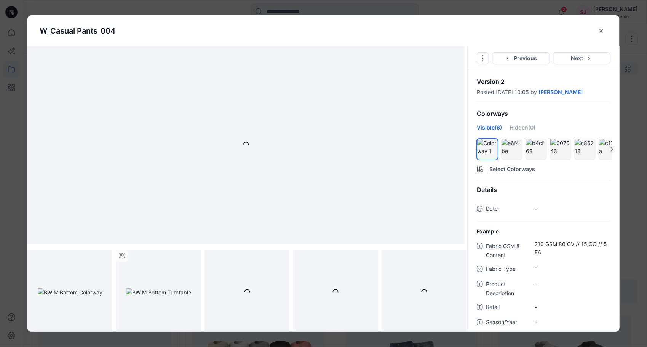
click at [503, 23] on div "W_Casual pants_004" at bounding box center [323, 30] width 567 height 31
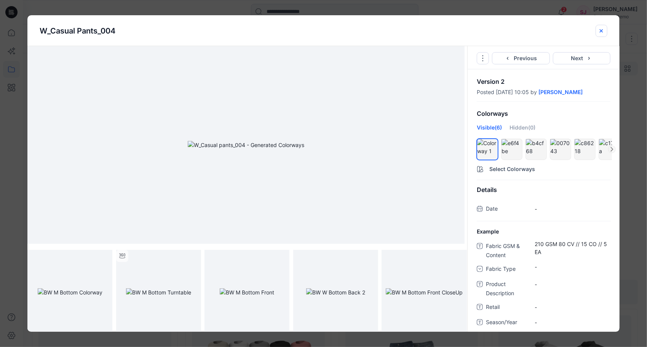
click at [600, 32] on icon "close-btn" at bounding box center [601, 31] width 6 height 6
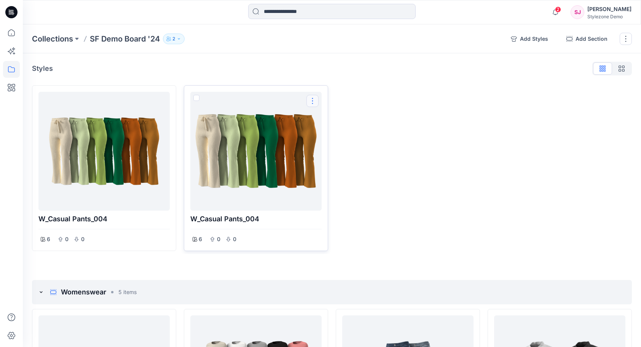
click at [311, 103] on button "Options" at bounding box center [312, 101] width 12 height 12
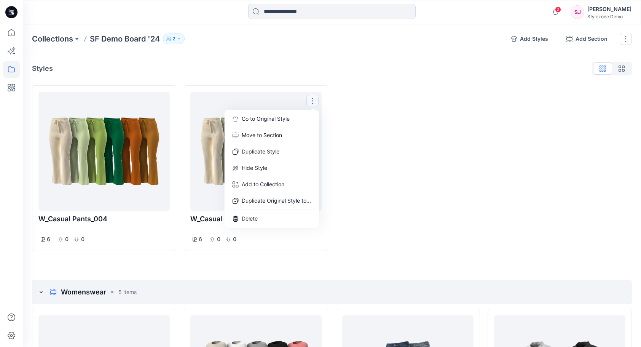
click at [392, 118] on div at bounding box center [408, 168] width 144 height 166
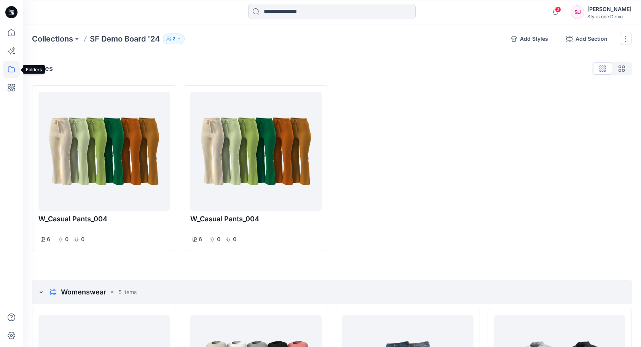
click at [9, 68] on icon at bounding box center [11, 69] width 17 height 17
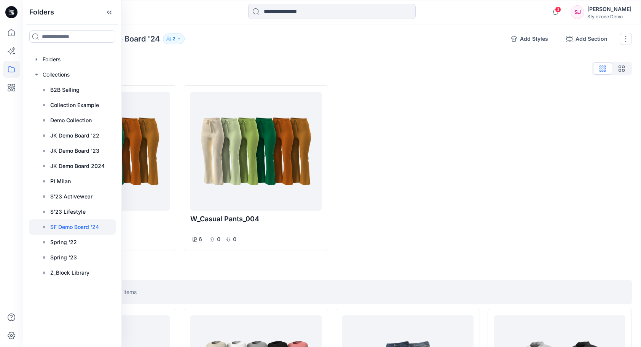
click at [216, 43] on div "Collections SF Demo Board '24 2" at bounding box center [268, 38] width 473 height 11
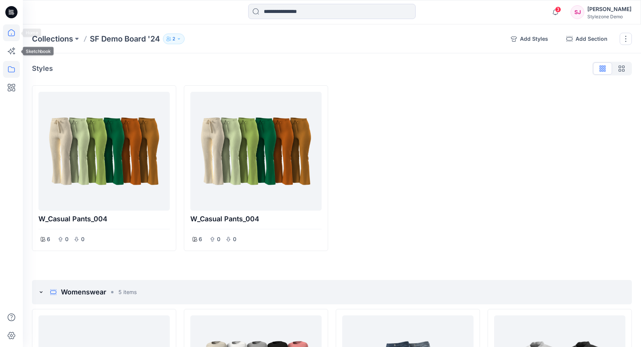
click at [9, 36] on icon at bounding box center [11, 32] width 7 height 7
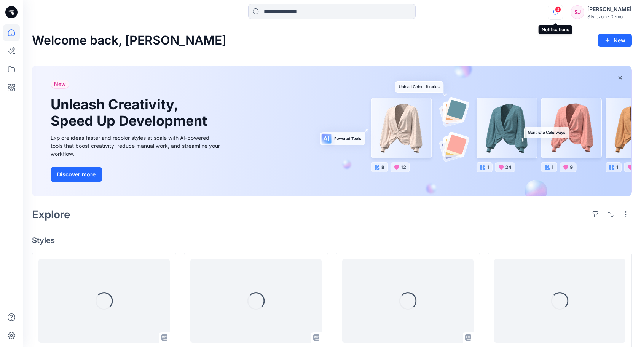
click at [557, 14] on icon "button" at bounding box center [555, 12] width 14 height 15
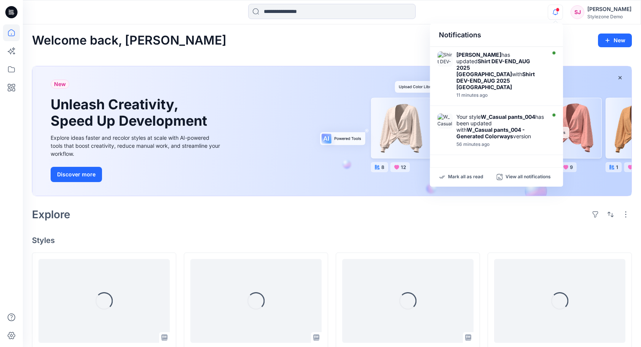
click at [509, 22] on div "Notifications [PERSON_NAME] has updated Shirt DEV-END_AUG 2025 Segev with Shirt…" at bounding box center [332, 12] width 618 height 24
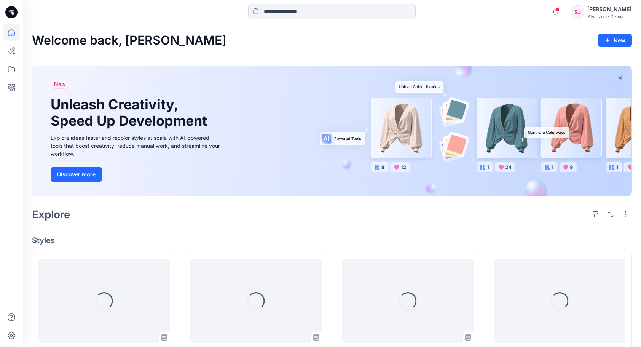
click at [605, 15] on div "Stylezone Demo" at bounding box center [609, 17] width 44 height 6
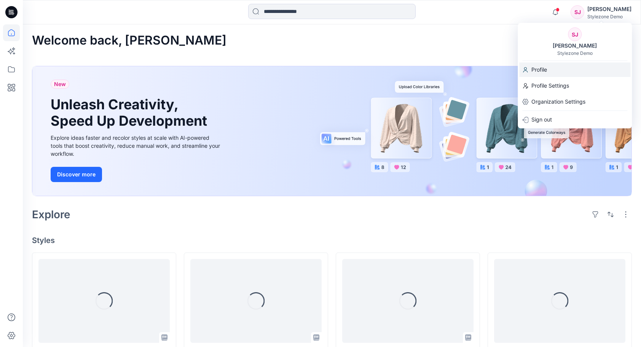
click at [550, 69] on div "Profile" at bounding box center [574, 69] width 111 height 14
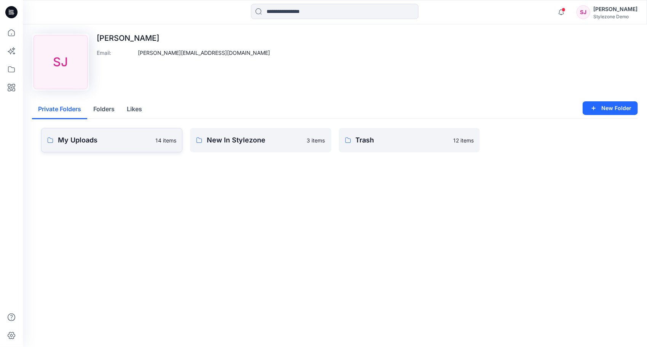
click at [119, 142] on p "My Uploads" at bounding box center [104, 140] width 93 height 11
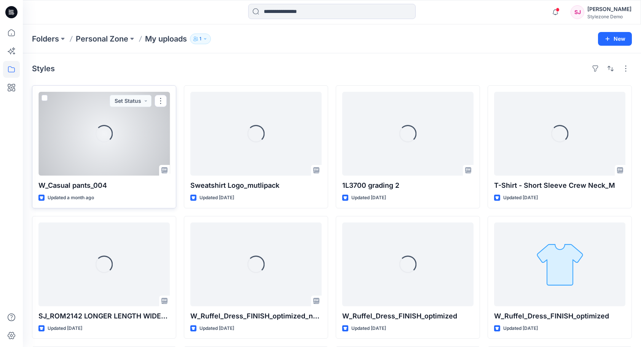
click at [147, 140] on div "Loading..." at bounding box center [103, 134] width 131 height 84
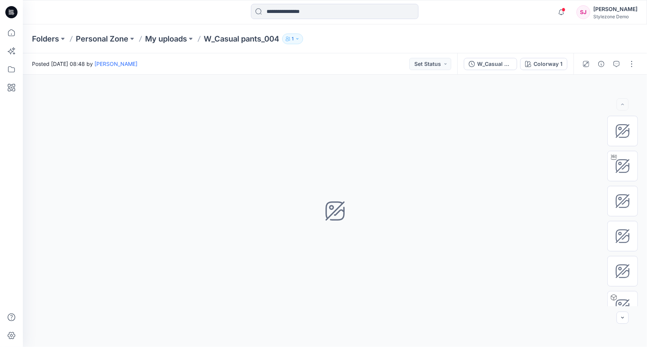
click at [351, 65] on div "Posted [DATE] 08:48 by [PERSON_NAME] Set Status" at bounding box center [240, 63] width 434 height 21
click at [632, 62] on button "button" at bounding box center [631, 64] width 12 height 12
click at [617, 41] on div "Folders Personal Zone My uploads W_Casual pants_004 1" at bounding box center [335, 38] width 624 height 29
click at [416, 52] on div "Folders Personal Zone My uploads W_Casual pants_004 1" at bounding box center [335, 38] width 624 height 29
click at [588, 12] on div "SJ" at bounding box center [583, 12] width 14 height 14
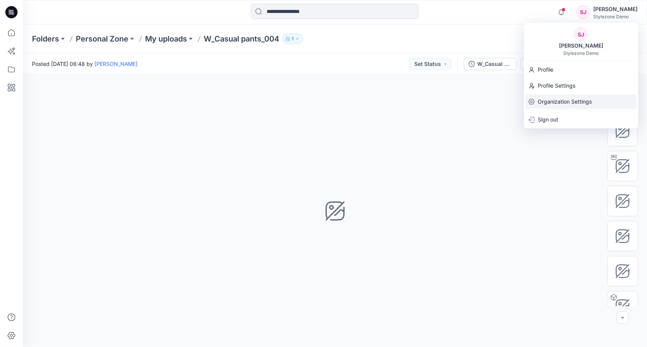
click at [559, 98] on p "Organization Settings" at bounding box center [564, 101] width 54 height 14
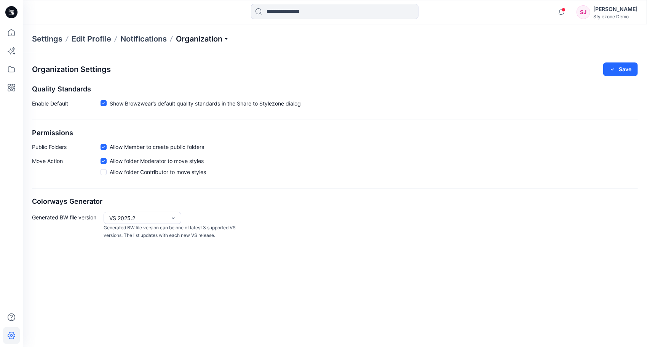
click at [223, 39] on p "Organization" at bounding box center [202, 38] width 53 height 11
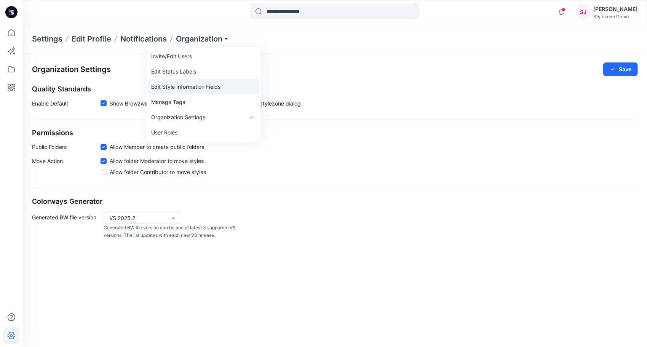
click at [202, 88] on link "Edit Style Information Fields" at bounding box center [203, 86] width 111 height 15
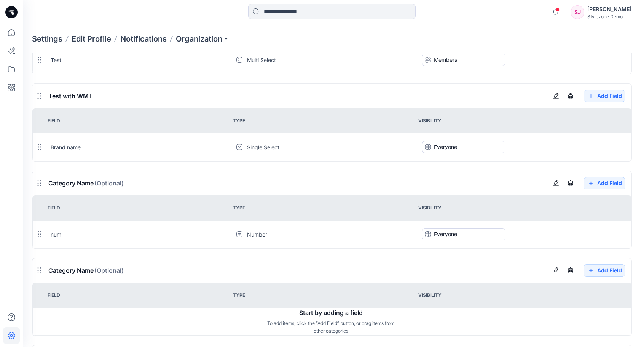
scroll to position [1142, 0]
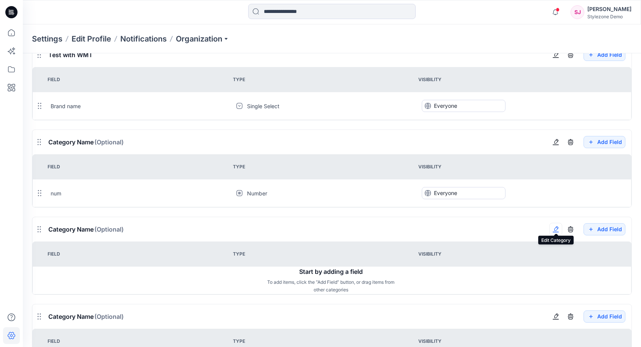
click at [559, 232] on icon "button" at bounding box center [556, 232] width 6 height 0
type input "**********"
click at [147, 231] on div "**********" at bounding box center [331, 229] width 599 height 24
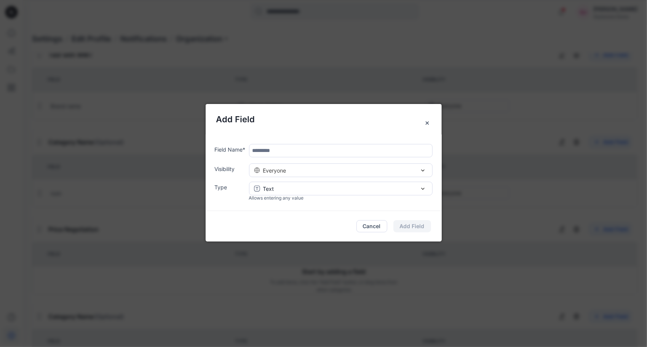
click at [294, 152] on input "text" at bounding box center [340, 150] width 183 height 13
drag, startPoint x: 301, startPoint y: 151, endPoint x: 234, endPoint y: 158, distance: 67.8
click at [234, 158] on div "**********" at bounding box center [328, 172] width 227 height 57
type input "**********"
click at [345, 189] on div "Text" at bounding box center [341, 189] width 174 height 8
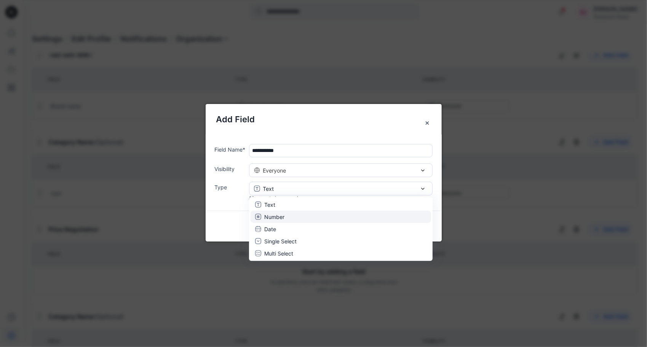
click at [293, 216] on div "Number" at bounding box center [340, 217] width 171 height 8
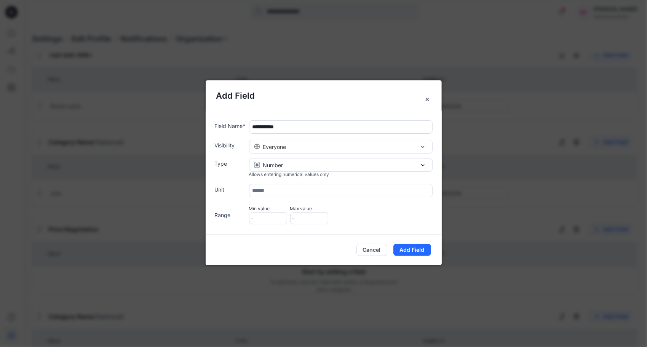
click at [301, 188] on input "text" at bounding box center [340, 190] width 183 height 13
type input "***"
click at [237, 180] on div "**********" at bounding box center [328, 172] width 227 height 105
click at [347, 208] on div "Range Min value - Max value -" at bounding box center [324, 214] width 218 height 22
click at [317, 146] on div "Everyone" at bounding box center [341, 147] width 174 height 8
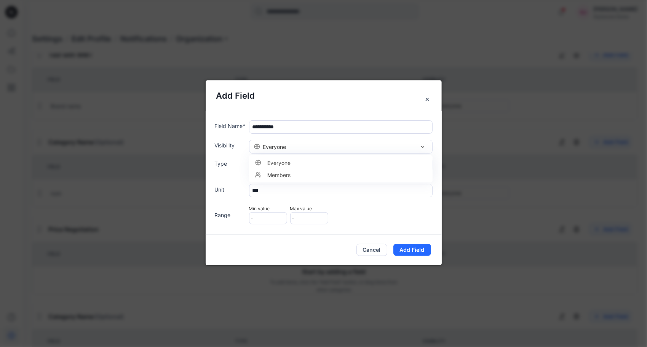
click at [306, 100] on h5 "Add Field" at bounding box center [323, 95] width 215 height 13
click at [307, 148] on div "Everyone" at bounding box center [341, 147] width 174 height 8
click at [292, 173] on div "Members" at bounding box center [337, 175] width 171 height 8
drag, startPoint x: 260, startPoint y: 127, endPoint x: 320, endPoint y: 128, distance: 59.4
click at [311, 124] on input "**********" at bounding box center [340, 126] width 183 height 13
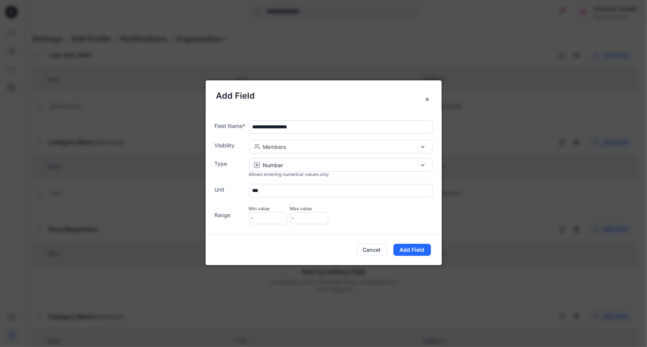
type input "**********"
click at [306, 164] on div "Number" at bounding box center [341, 165] width 174 height 8
click at [285, 207] on div "Date" at bounding box center [340, 205] width 171 height 8
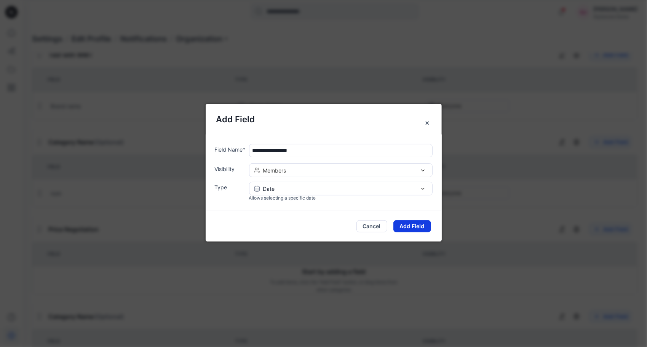
click at [417, 229] on button "Add Field" at bounding box center [412, 226] width 38 height 12
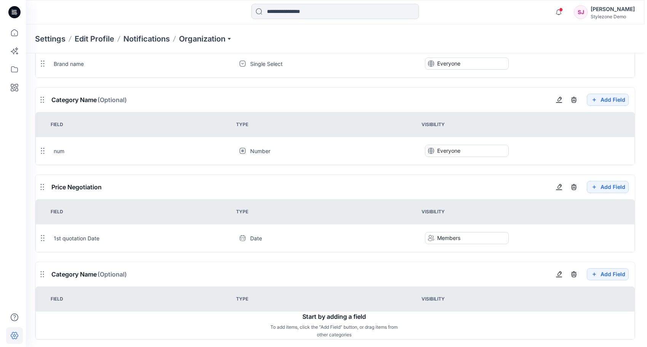
scroll to position [1191, 0]
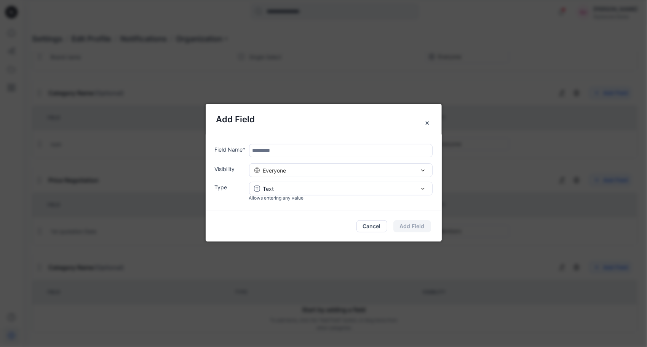
click at [289, 150] on input "text" at bounding box center [340, 150] width 183 height 13
type input "**********"
click at [277, 178] on div "**********" at bounding box center [328, 172] width 227 height 57
click at [292, 172] on div "Everyone" at bounding box center [341, 170] width 174 height 8
click at [299, 194] on div "Members" at bounding box center [337, 198] width 171 height 8
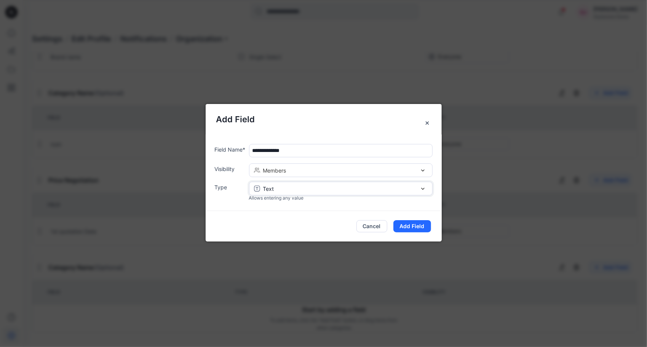
click at [291, 186] on div "Text" at bounding box center [341, 189] width 174 height 8
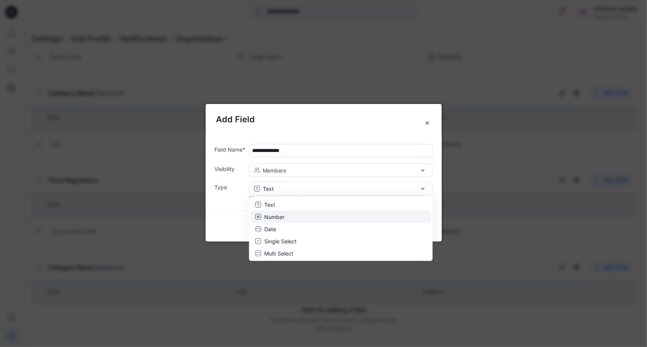
click at [285, 216] on div "Number" at bounding box center [340, 217] width 171 height 8
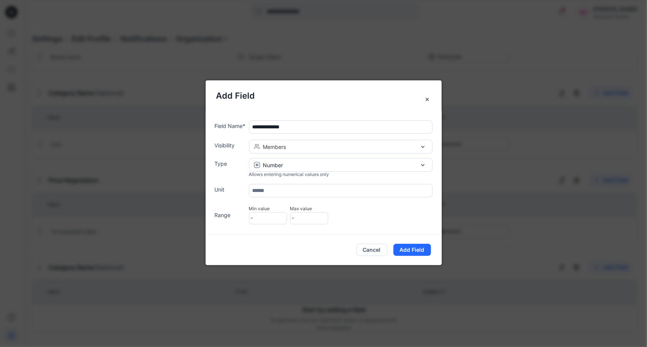
click at [275, 193] on input "text" at bounding box center [340, 190] width 183 height 13
type input "***"
click at [419, 250] on button "Add Field" at bounding box center [412, 250] width 38 height 12
click at [416, 247] on button "Add Field" at bounding box center [412, 250] width 38 height 12
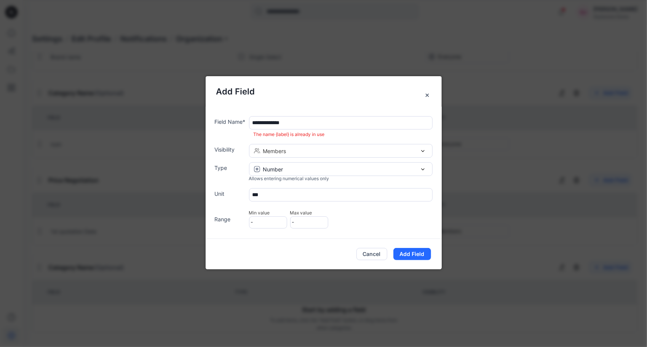
click at [310, 121] on input "**********" at bounding box center [340, 122] width 183 height 13
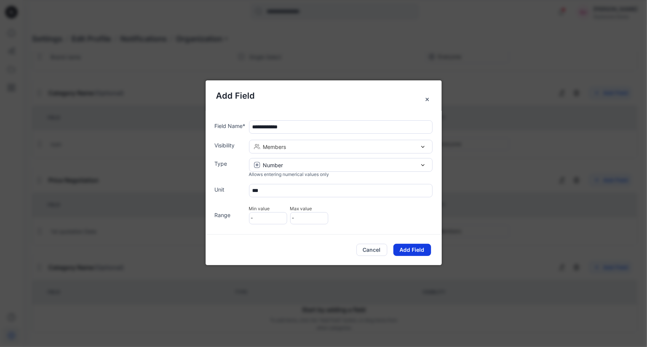
type input "**********"
click at [400, 250] on button "Add Field" at bounding box center [412, 250] width 38 height 12
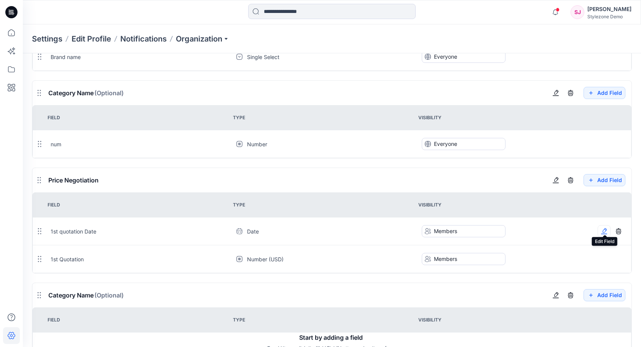
click at [605, 228] on icon "button" at bounding box center [604, 230] width 4 height 5
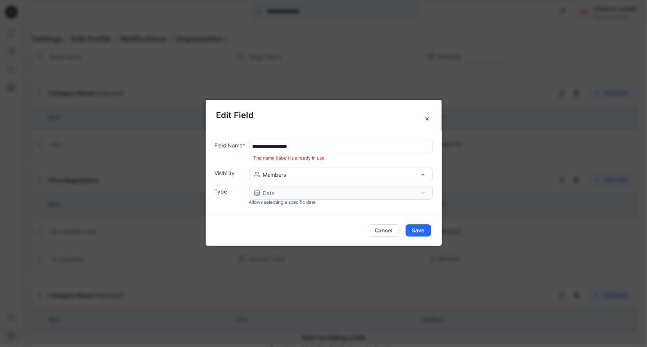
drag, startPoint x: 264, startPoint y: 147, endPoint x: 260, endPoint y: 148, distance: 4.0
click at [260, 148] on input "**********" at bounding box center [340, 146] width 183 height 13
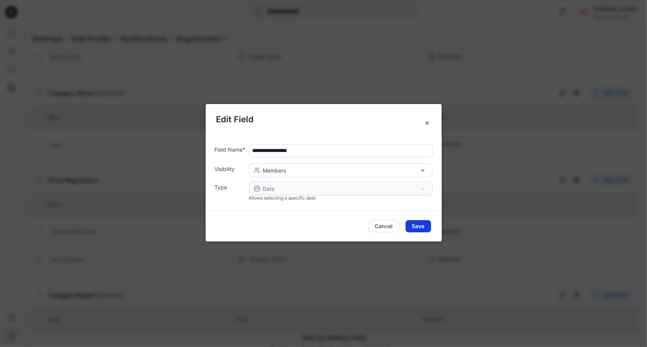
type input "**********"
click at [420, 227] on button "Save" at bounding box center [417, 226] width 25 height 12
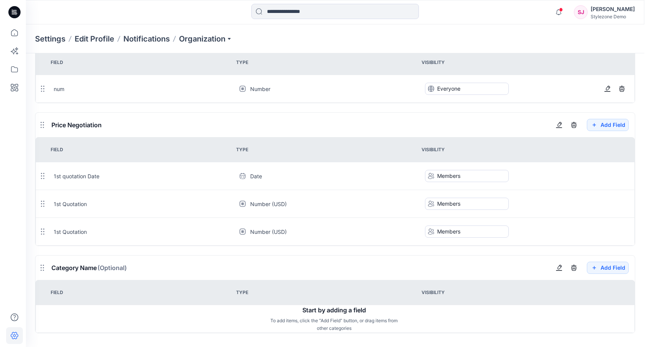
scroll to position [1246, 0]
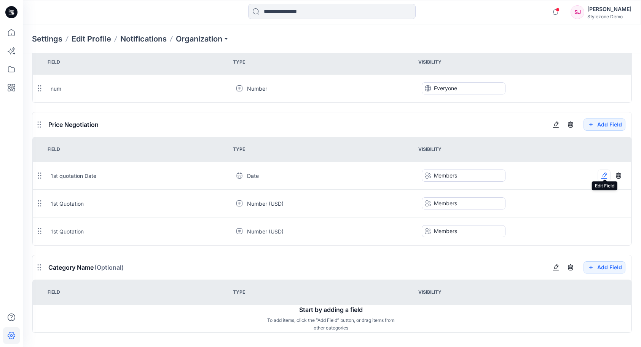
click at [606, 172] on icon "button" at bounding box center [604, 175] width 6 height 6
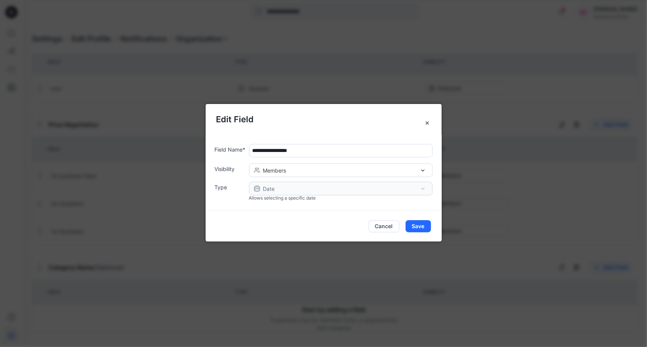
click at [263, 152] on input "**********" at bounding box center [340, 150] width 183 height 13
type input "**********"
click at [415, 225] on button "Save" at bounding box center [417, 226] width 25 height 12
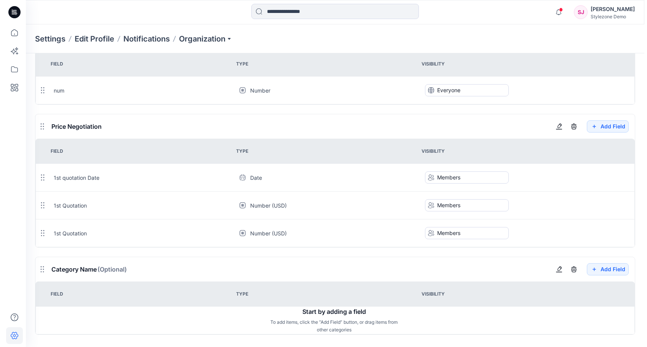
scroll to position [1246, 0]
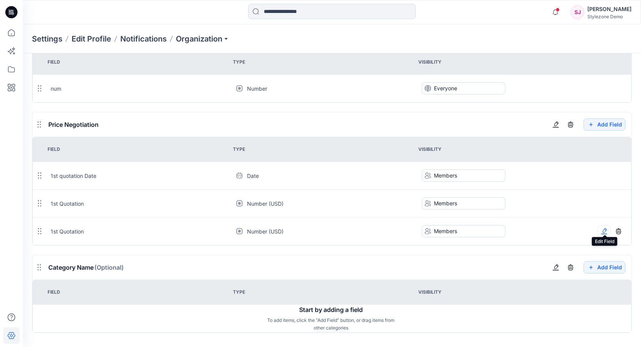
click at [607, 228] on icon "button" at bounding box center [604, 231] width 6 height 6
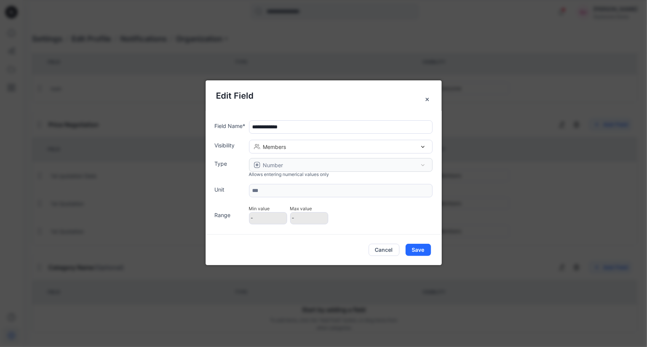
click at [248, 129] on div "**********" at bounding box center [324, 126] width 218 height 13
click at [303, 126] on input "**********" at bounding box center [340, 126] width 183 height 13
click at [311, 148] on div "Members" at bounding box center [341, 147] width 174 height 8
click at [301, 174] on div "Members" at bounding box center [339, 175] width 174 height 8
drag, startPoint x: 290, startPoint y: 126, endPoint x: 317, endPoint y: 122, distance: 27.0
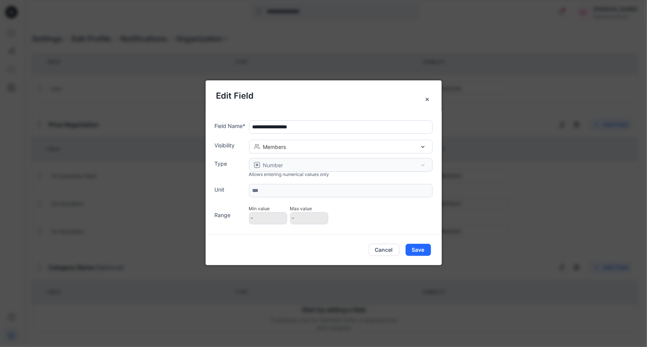
click at [317, 122] on input "**********" at bounding box center [340, 126] width 183 height 13
type input "**********"
click at [422, 248] on button "Save" at bounding box center [417, 250] width 25 height 12
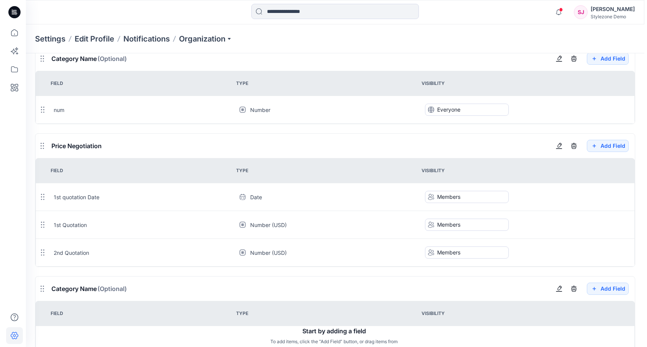
scroll to position [1246, 0]
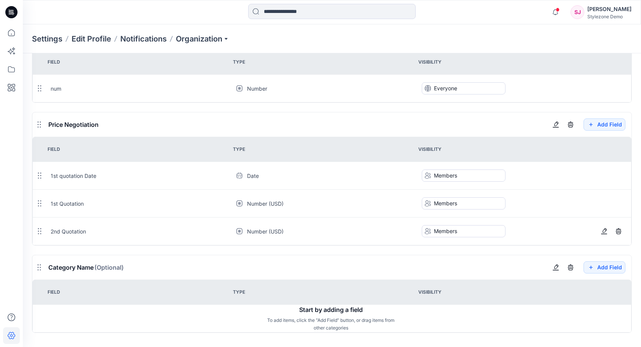
drag, startPoint x: 88, startPoint y: 229, endPoint x: 49, endPoint y: 227, distance: 38.9
click at [49, 228] on div "2nd Quotation" at bounding box center [138, 231] width 183 height 8
drag, startPoint x: 49, startPoint y: 226, endPoint x: 73, endPoint y: 225, distance: 24.8
click at [73, 227] on div "2nd Quotation" at bounding box center [138, 231] width 183 height 8
click at [620, 172] on icon "button" at bounding box center [618, 175] width 6 height 6
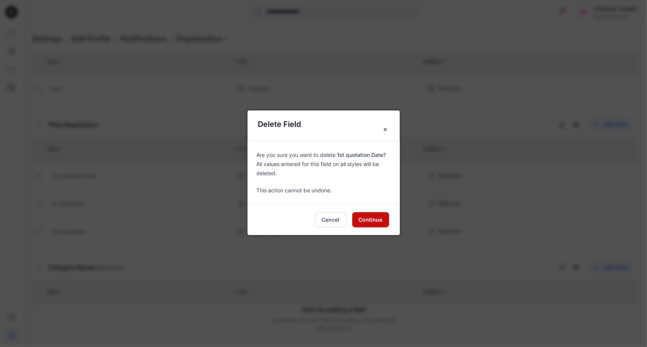
click at [378, 219] on button "Continue" at bounding box center [370, 219] width 37 height 15
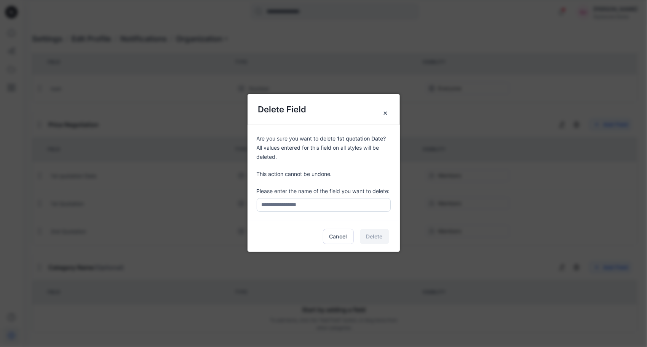
click at [327, 206] on input "text" at bounding box center [323, 205] width 134 height 14
type input "**********"
click at [386, 239] on button "Delete" at bounding box center [374, 236] width 29 height 15
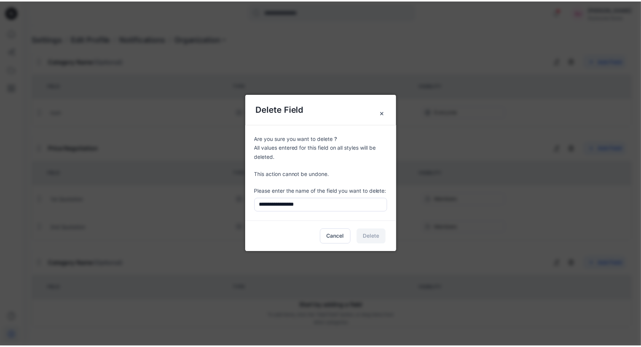
scroll to position [1218, 0]
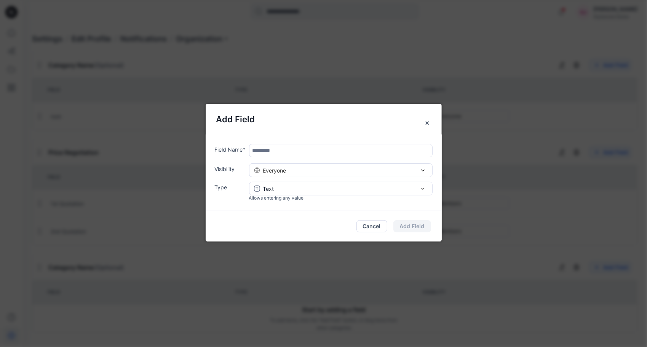
click at [272, 148] on input "text" at bounding box center [340, 150] width 183 height 13
type input "**********"
click at [285, 169] on span "Everyone" at bounding box center [274, 170] width 23 height 8
click at [288, 198] on span "Members" at bounding box center [277, 198] width 26 height 8
click at [291, 188] on div "Text" at bounding box center [341, 189] width 174 height 8
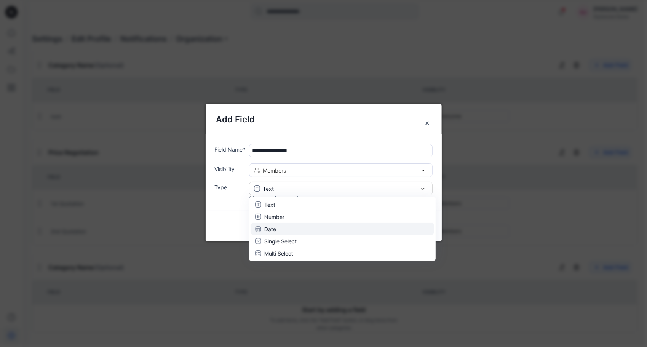
click at [281, 226] on div "Date" at bounding box center [342, 229] width 174 height 8
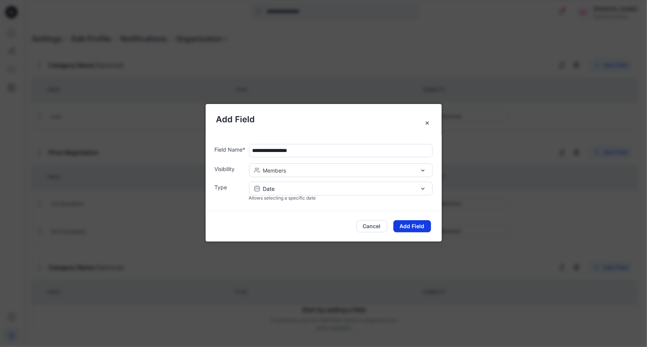
click at [408, 229] on button "Add Field" at bounding box center [412, 226] width 38 height 12
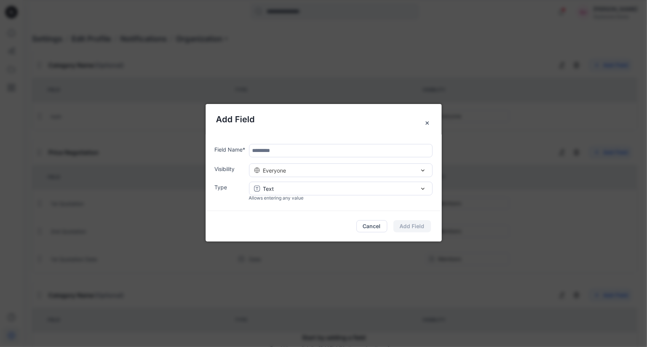
click at [281, 151] on input "text" at bounding box center [340, 150] width 183 height 13
type input "**********"
click at [282, 168] on span "Everyone" at bounding box center [274, 170] width 23 height 8
click at [288, 201] on span "Members" at bounding box center [277, 198] width 26 height 8
click at [299, 188] on div "Text" at bounding box center [341, 189] width 174 height 8
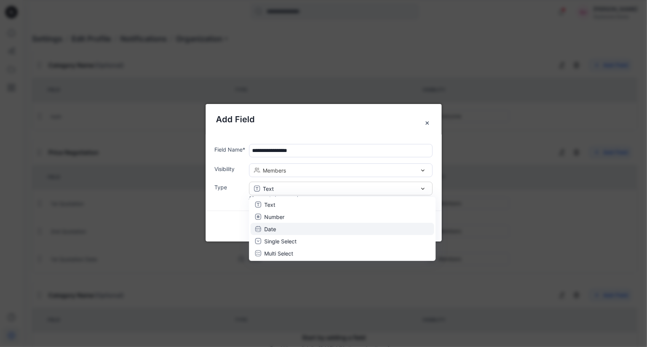
click at [294, 228] on div "Date" at bounding box center [342, 229] width 174 height 8
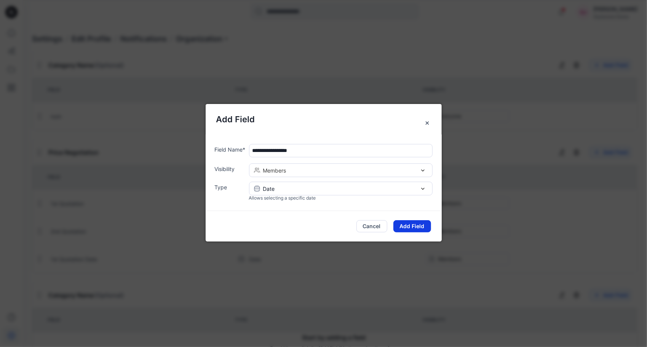
click at [417, 226] on button "Add Field" at bounding box center [412, 226] width 38 height 12
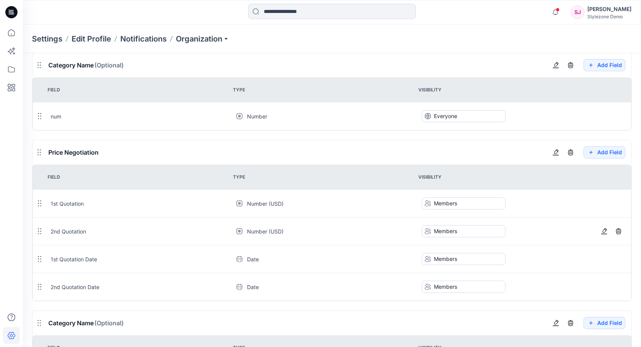
drag, startPoint x: 110, startPoint y: 255, endPoint x: 106, endPoint y: 234, distance: 21.4
click at [106, 234] on tbody "1st Quotation Number (USD) Members 2nd Quotation Number (USD) Members 1st Quota…" at bounding box center [332, 245] width 599 height 111
drag, startPoint x: 41, startPoint y: 247, endPoint x: 43, endPoint y: 196, distance: 51.4
click at [43, 196] on icon at bounding box center [44, 199] width 3 height 6
drag, startPoint x: 41, startPoint y: 285, endPoint x: 39, endPoint y: 252, distance: 32.8
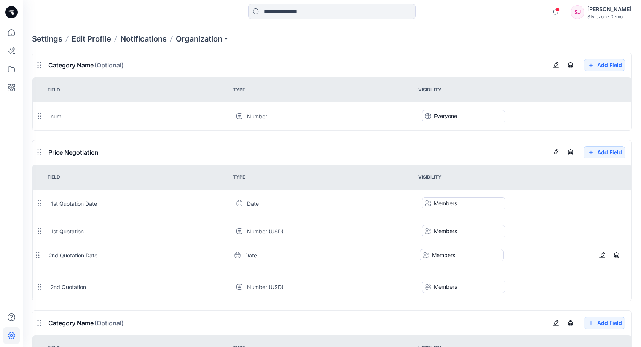
click at [39, 252] on icon at bounding box center [38, 255] width 6 height 6
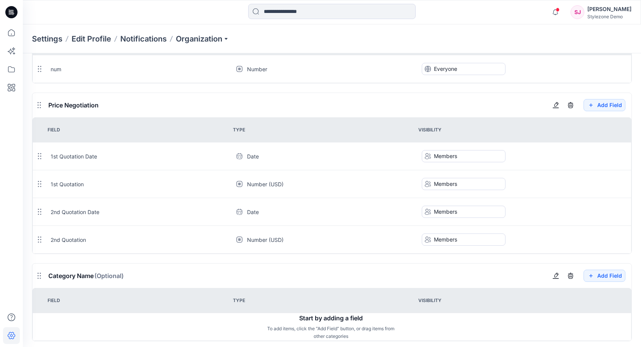
scroll to position [1274, 0]
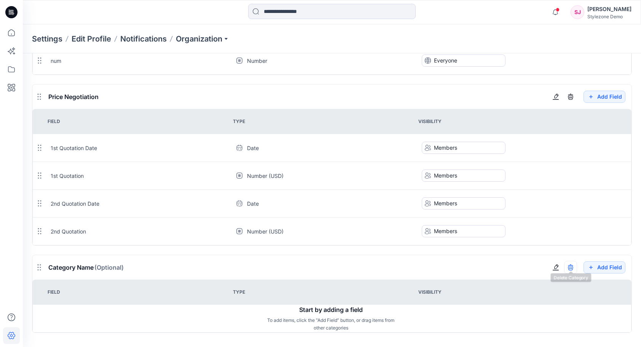
click at [572, 264] on icon "button" at bounding box center [570, 267] width 6 height 6
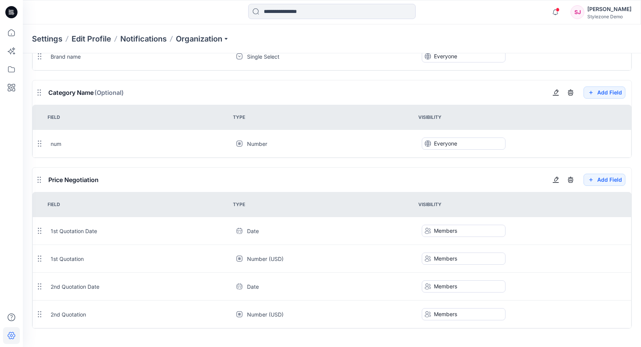
scroll to position [1187, 0]
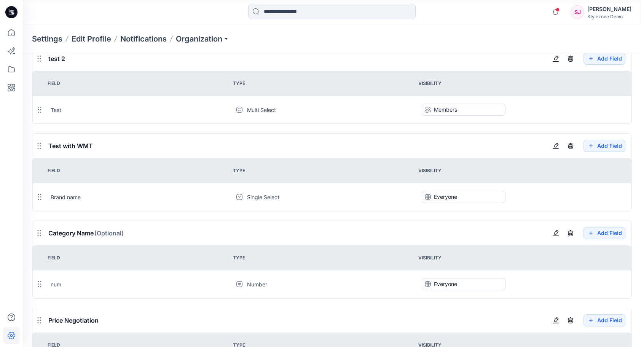
scroll to position [1035, 0]
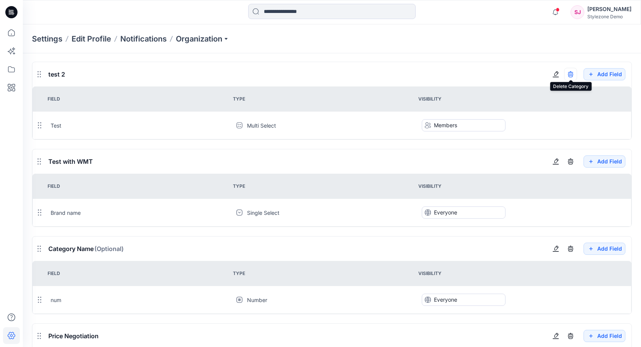
click at [572, 73] on icon "button" at bounding box center [570, 73] width 5 height 5
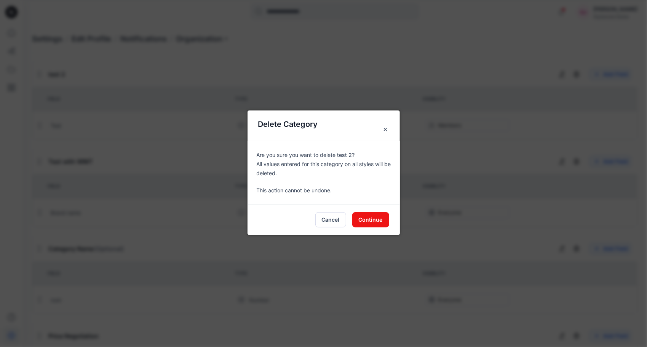
click at [360, 221] on button "Continue" at bounding box center [370, 219] width 37 height 15
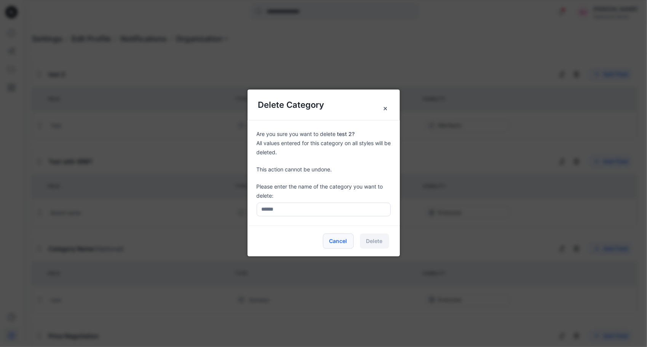
click at [339, 240] on button "Cancel" at bounding box center [338, 240] width 31 height 15
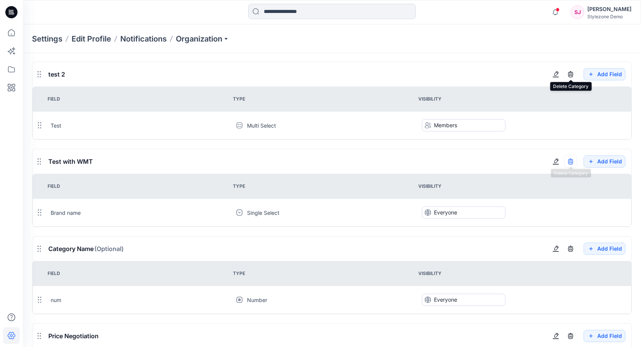
click at [572, 159] on icon "button" at bounding box center [570, 160] width 5 height 5
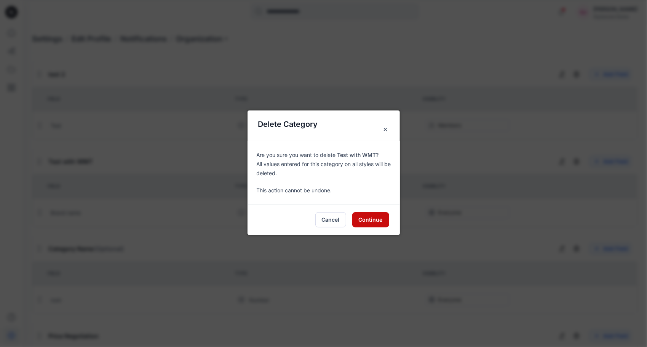
click at [370, 221] on button "Continue" at bounding box center [370, 219] width 37 height 15
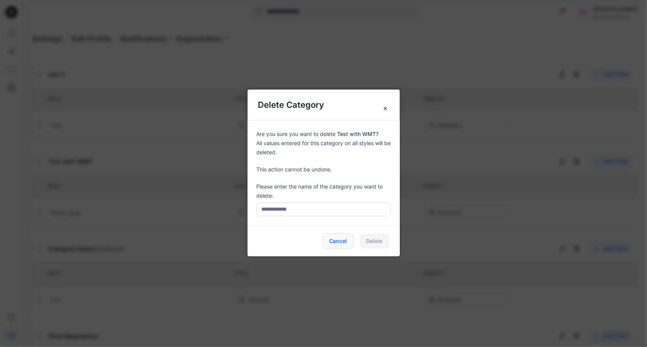
click at [347, 239] on button "Cancel" at bounding box center [338, 240] width 31 height 15
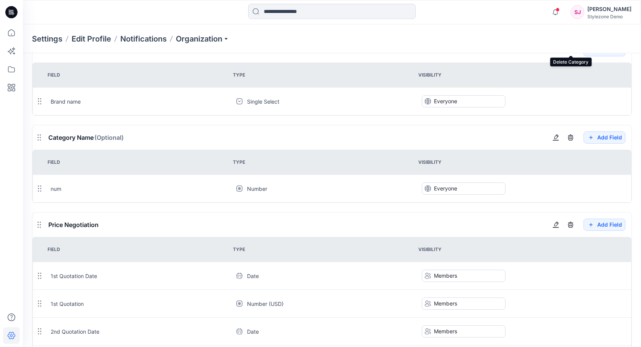
scroll to position [1149, 0]
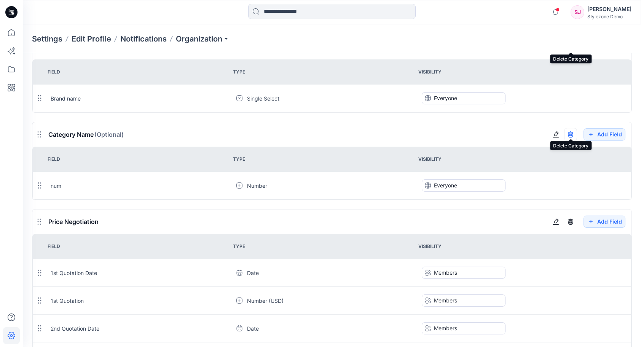
click at [571, 131] on icon "button" at bounding box center [570, 134] width 6 height 6
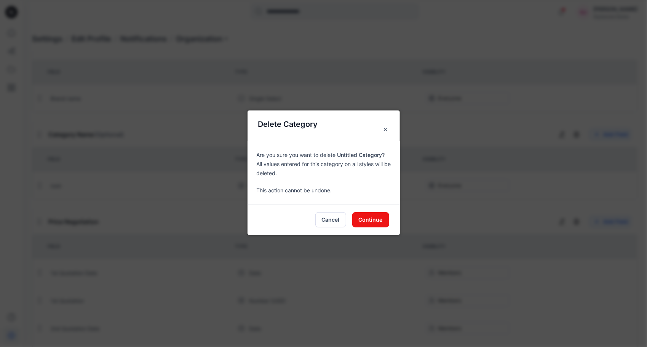
click at [371, 220] on button "Continue" at bounding box center [370, 219] width 37 height 15
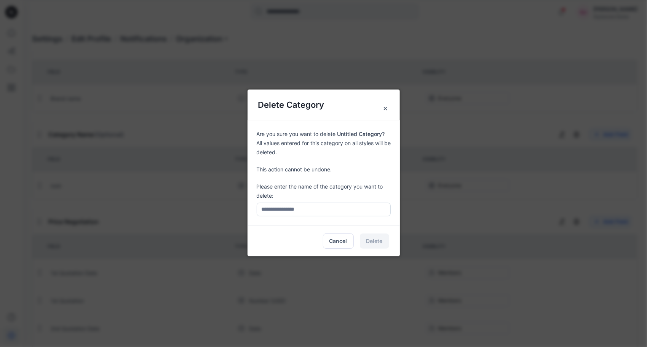
drag, startPoint x: 361, startPoint y: 227, endPoint x: 372, endPoint y: 214, distance: 17.3
click at [361, 226] on div "Cancel Delete" at bounding box center [323, 241] width 152 height 30
click at [385, 106] on icon "Close" at bounding box center [385, 108] width 6 height 6
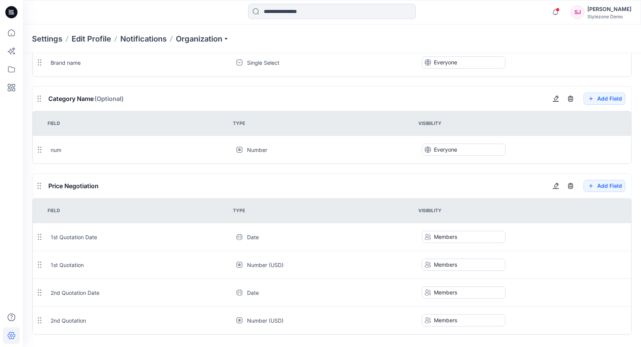
scroll to position [1187, 0]
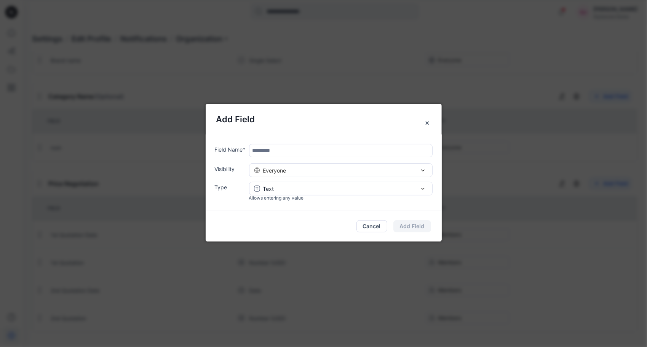
click at [278, 149] on input "text" at bounding box center [340, 150] width 183 height 13
click at [252, 148] on input "*******" at bounding box center [340, 150] width 183 height 13
type input "**********"
click at [307, 168] on div "Everyone" at bounding box center [341, 170] width 174 height 8
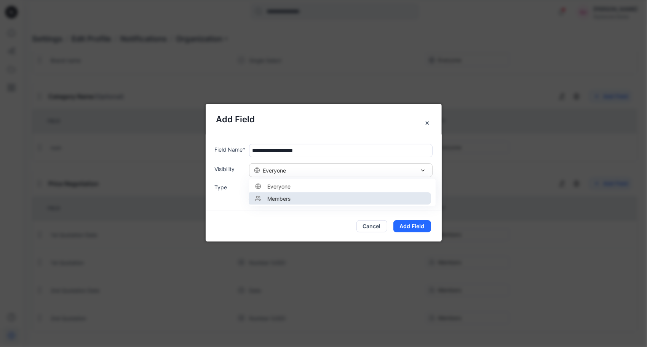
drag, startPoint x: 293, startPoint y: 196, endPoint x: 297, endPoint y: 192, distance: 5.1
click at [293, 196] on div "Members" at bounding box center [339, 198] width 174 height 8
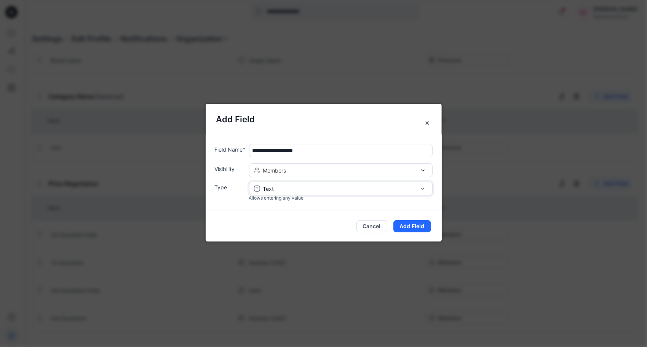
click at [320, 186] on div "Text" at bounding box center [341, 189] width 174 height 8
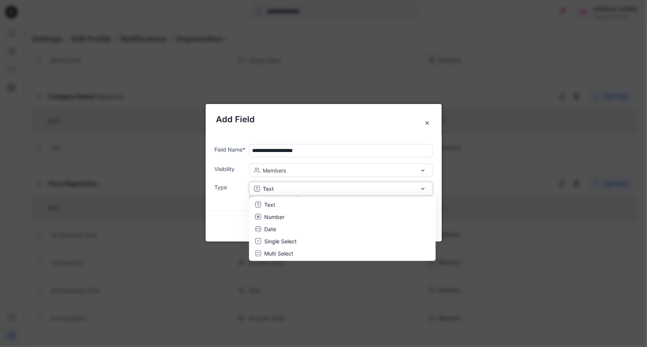
click at [320, 186] on div "Text" at bounding box center [341, 189] width 174 height 8
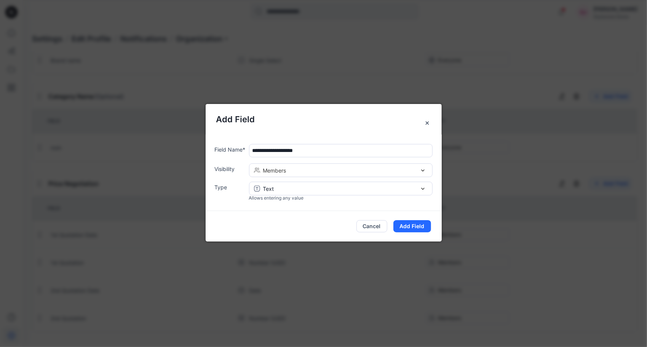
click at [207, 209] on div "**********" at bounding box center [323, 172] width 236 height 76
click at [410, 226] on button "Add Field" at bounding box center [412, 226] width 38 height 12
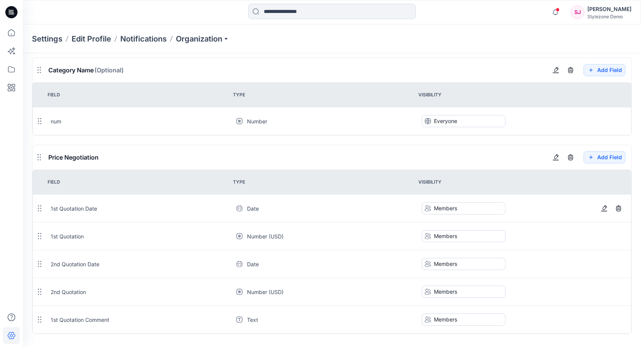
scroll to position [1215, 0]
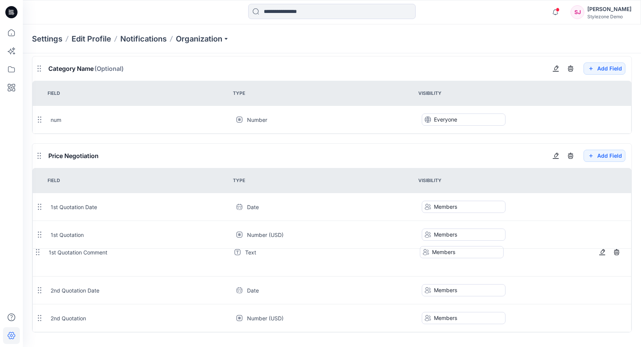
drag, startPoint x: 42, startPoint y: 306, endPoint x: 40, endPoint y: 250, distance: 56.0
click at [40, 250] on icon at bounding box center [38, 252] width 6 height 6
click at [558, 11] on span at bounding box center [558, 10] width 4 height 4
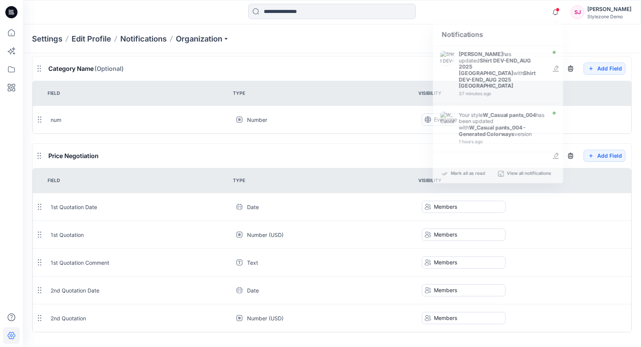
click at [600, 14] on div "Stylezone Demo" at bounding box center [609, 17] width 44 height 6
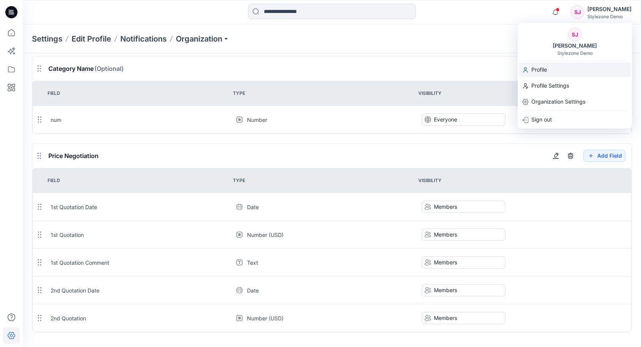
drag, startPoint x: 554, startPoint y: 70, endPoint x: 534, endPoint y: 72, distance: 19.5
click at [553, 70] on div "Profile" at bounding box center [574, 69] width 111 height 14
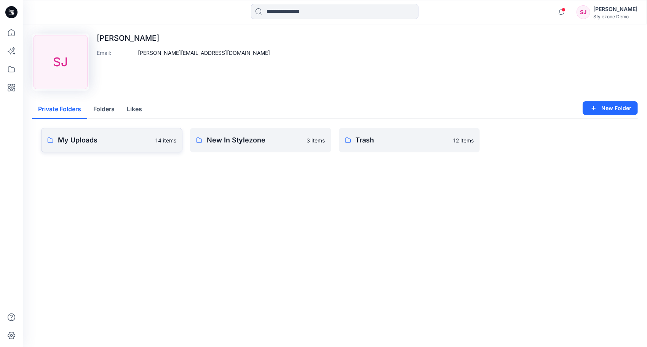
click at [88, 140] on p "My Uploads" at bounding box center [104, 140] width 93 height 11
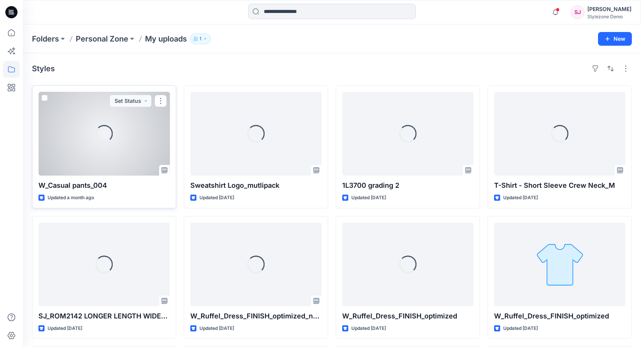
click at [149, 120] on div "Loading..." at bounding box center [103, 134] width 131 height 84
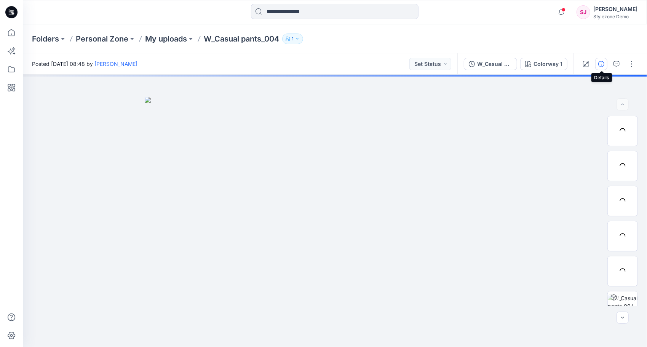
click at [606, 67] on button "button" at bounding box center [601, 64] width 12 height 12
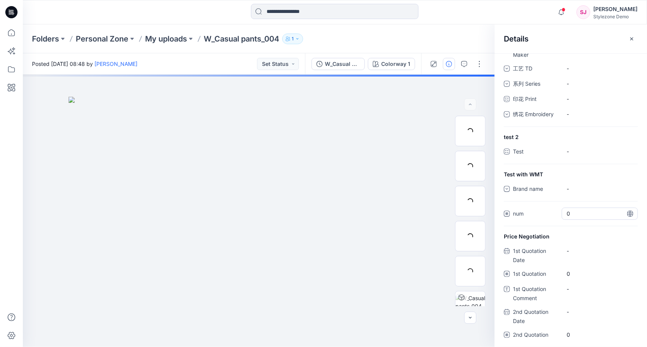
scroll to position [542, 0]
click at [569, 287] on Comment "-" at bounding box center [599, 287] width 66 height 8
click at [577, 285] on textarea at bounding box center [599, 287] width 76 height 12
type textarea "**********"
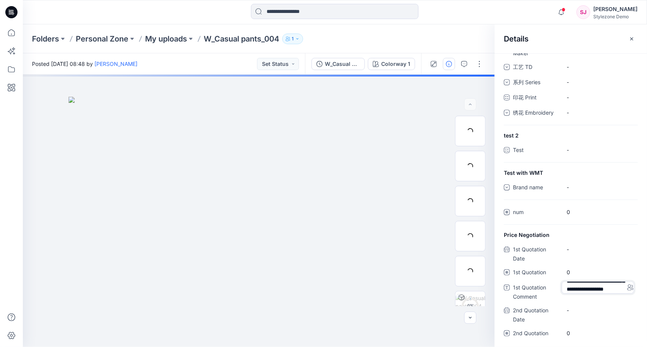
scroll to position [0, 0]
drag, startPoint x: 609, startPoint y: 288, endPoint x: 549, endPoint y: 266, distance: 63.6
click at [549, 266] on div "**********" at bounding box center [570, 295] width 134 height 105
click at [574, 247] on Date "-" at bounding box center [599, 249] width 66 height 8
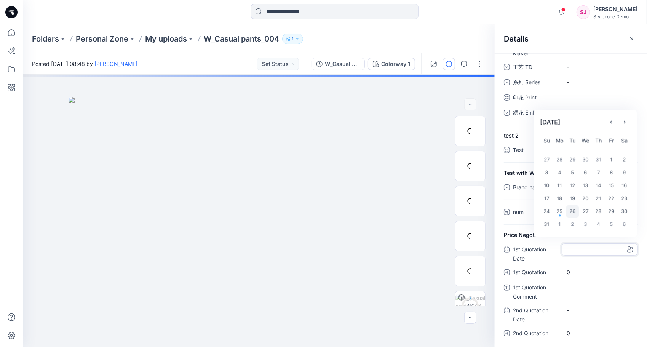
click at [565, 212] on div "25" at bounding box center [559, 211] width 13 height 13
click at [587, 270] on "0" at bounding box center [599, 272] width 66 height 8
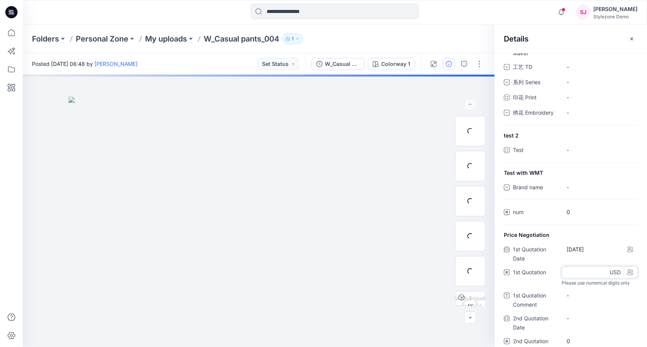
type input "*"
type input "****"
click at [546, 280] on div "1st Quotation Date 25 August 2025 1st Quotation **** Please use numerical digit…" at bounding box center [570, 299] width 134 height 113
click at [581, 285] on Comment "-" at bounding box center [599, 287] width 66 height 8
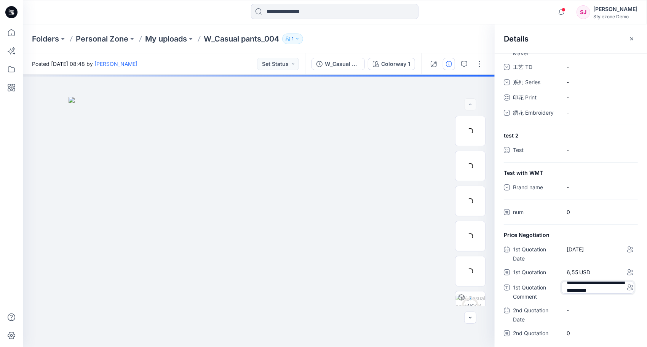
scroll to position [13, 0]
type textarea "**********"
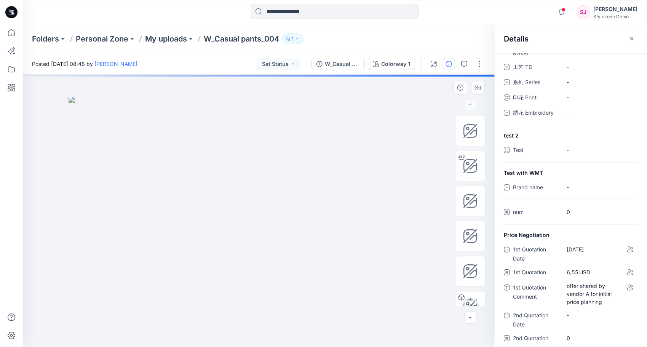
click at [366, 305] on img at bounding box center [258, 222] width 381 height 250
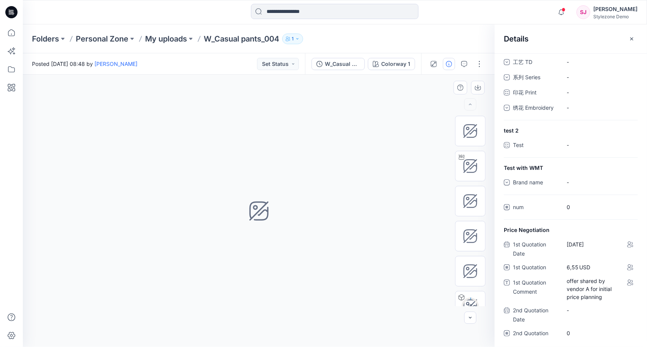
scroll to position [546, 0]
